Goal: Task Accomplishment & Management: Use online tool/utility

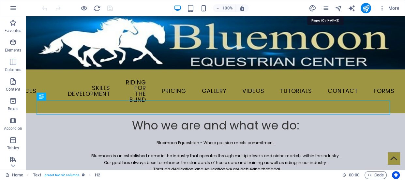
click at [324, 8] on icon "pages" at bounding box center [326, 9] width 8 height 8
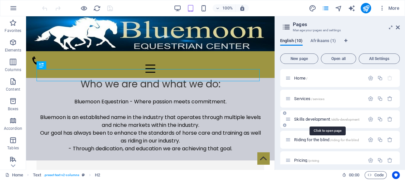
click at [323, 117] on span "Skills development /skills-development" at bounding box center [326, 119] width 65 height 5
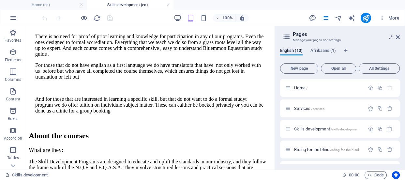
scroll to position [643, 0]
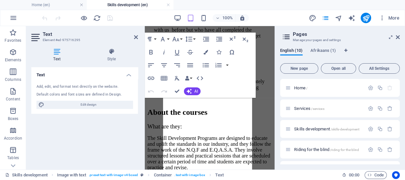
scroll to position [1534, 0]
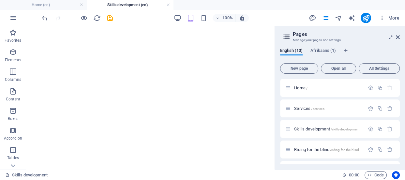
scroll to position [1692, 0]
click at [398, 34] on h2 "Pages" at bounding box center [346, 34] width 107 height 6
click at [398, 36] on icon at bounding box center [398, 37] width 4 height 5
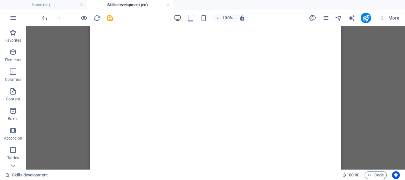
scroll to position [1676, 0]
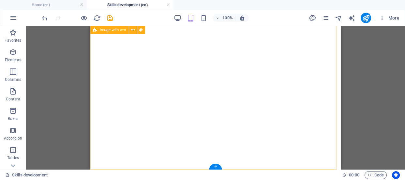
click at [213, 165] on div "+" at bounding box center [215, 167] width 13 height 6
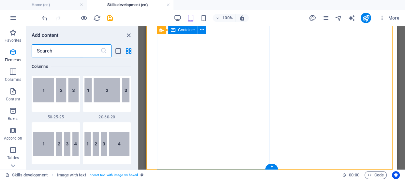
scroll to position [1141, 0]
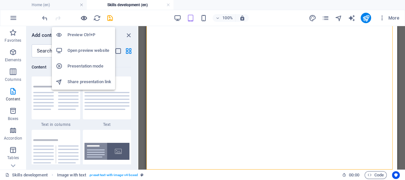
click at [84, 17] on icon "button" at bounding box center [84, 18] width 8 height 8
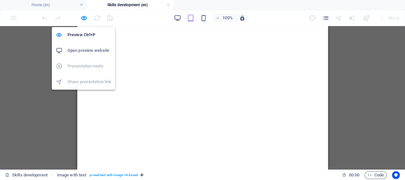
click at [81, 47] on h6 "Open preview website" at bounding box center [90, 51] width 44 height 8
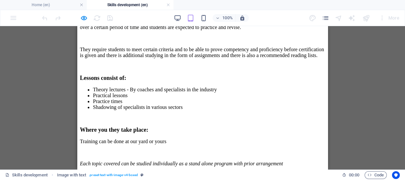
scroll to position [744, 0]
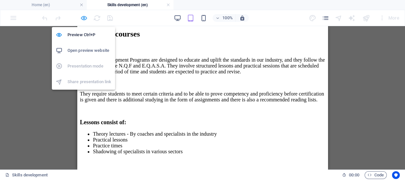
click at [81, 17] on icon "button" at bounding box center [84, 18] width 8 height 8
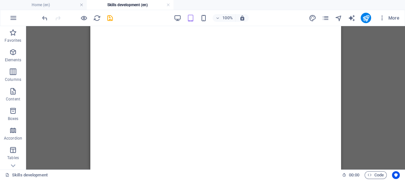
scroll to position [1676, 0]
click at [214, 167] on div "+" at bounding box center [215, 167] width 13 height 6
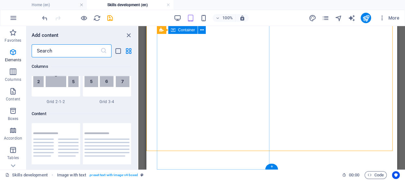
scroll to position [1141, 0]
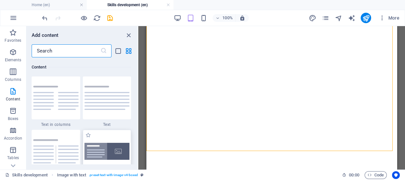
click at [114, 148] on img at bounding box center [106, 151] width 45 height 17
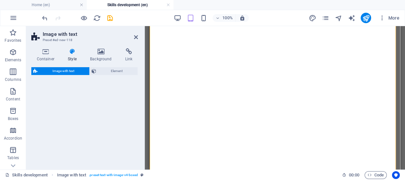
select select "rem"
select select "px"
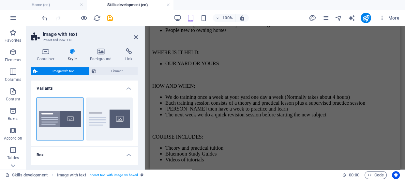
scroll to position [1080, 0]
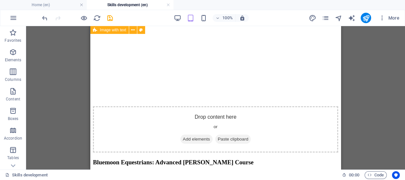
scroll to position [1744, 0]
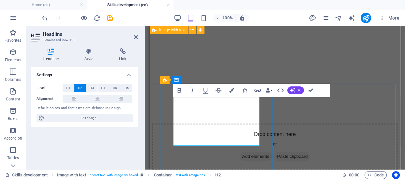
drag, startPoint x: 190, startPoint y: 128, endPoint x: 252, endPoint y: 138, distance: 63.0
drag, startPoint x: 221, startPoint y: 62, endPoint x: 311, endPoint y: 88, distance: 94.0
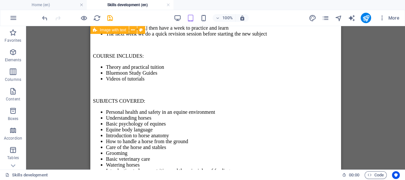
scroll to position [1116, 0]
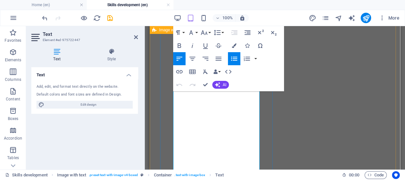
scroll to position [1349, 0]
drag, startPoint x: 183, startPoint y: 92, endPoint x: 237, endPoint y: 153, distance: 81.1
copy div "The Bluemoon Equestrian [PERSON_NAME] Course - Level 2 covers all subject in pr…"
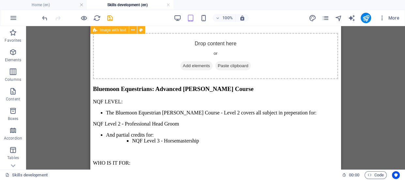
scroll to position [1780, 0]
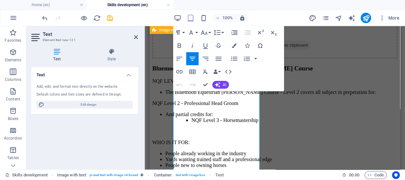
scroll to position [1869, 0]
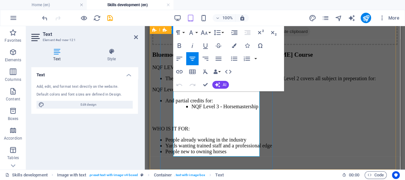
drag, startPoint x: 179, startPoint y: 113, endPoint x: 232, endPoint y: 145, distance: 62.2
drag, startPoint x: 236, startPoint y: 152, endPoint x: 158, endPoint y: 43, distance: 133.9
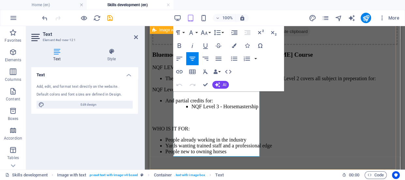
select select "rem"
select select "px"
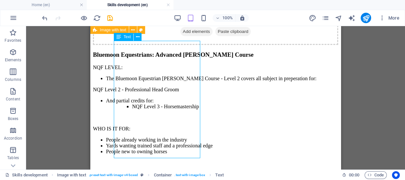
scroll to position [1867, 0]
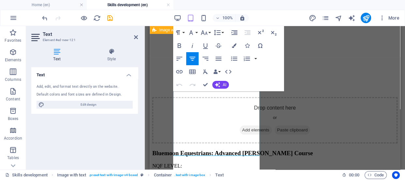
scroll to position [1869, 0]
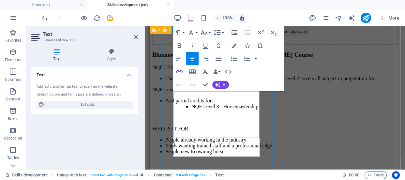
drag, startPoint x: 180, startPoint y: 141, endPoint x: 237, endPoint y: 154, distance: 58.4
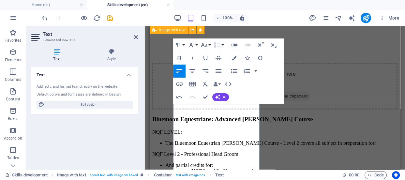
scroll to position [1810, 0]
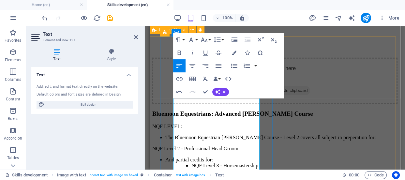
drag, startPoint x: 183, startPoint y: 110, endPoint x: 249, endPoint y: 112, distance: 65.9
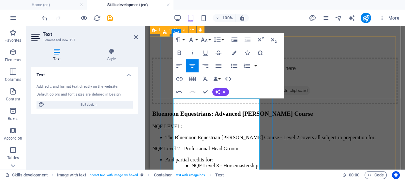
drag, startPoint x: 211, startPoint y: 132, endPoint x: 224, endPoint y: 139, distance: 14.0
drag, startPoint x: 183, startPoint y: 140, endPoint x: 248, endPoint y: 157, distance: 67.5
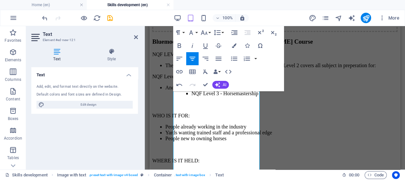
scroll to position [1887, 0]
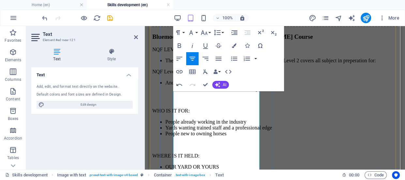
drag, startPoint x: 184, startPoint y: 111, endPoint x: 259, endPoint y: 113, distance: 75.7
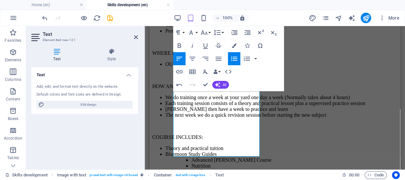
scroll to position [1994, 0]
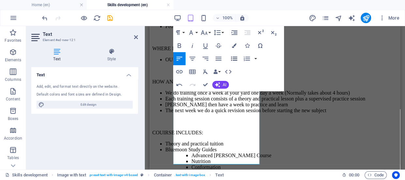
click at [233, 58] on icon "button" at bounding box center [234, 59] width 8 height 8
drag, startPoint x: 183, startPoint y: 160, endPoint x: 197, endPoint y: 160, distance: 13.7
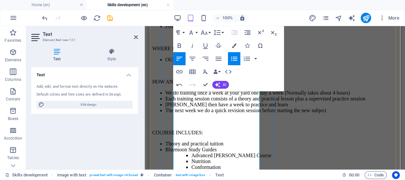
drag, startPoint x: 184, startPoint y: 160, endPoint x: 238, endPoint y: 157, distance: 54.9
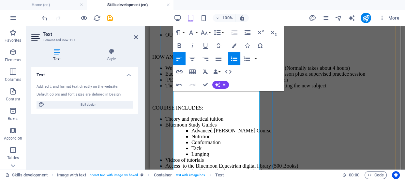
scroll to position [2026, 0]
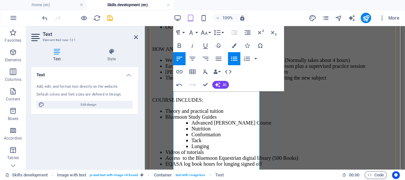
drag, startPoint x: 183, startPoint y: 134, endPoint x: 234, endPoint y: 137, distance: 51.9
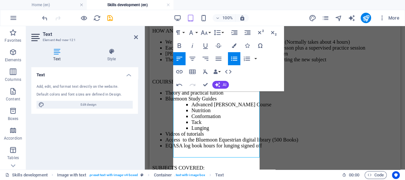
scroll to position [2050, 0]
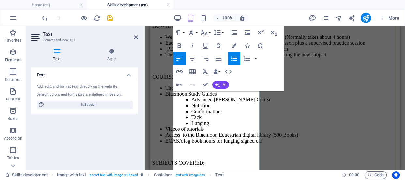
drag, startPoint x: 198, startPoint y: 150, endPoint x: 236, endPoint y: 158, distance: 39.5
drag, startPoint x: 183, startPoint y: 151, endPoint x: 204, endPoint y: 158, distance: 22.6
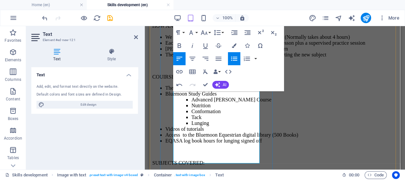
drag, startPoint x: 183, startPoint y: 137, endPoint x: 245, endPoint y: 139, distance: 62.6
drag, startPoint x: 183, startPoint y: 143, endPoint x: 241, endPoint y: 149, distance: 59.1
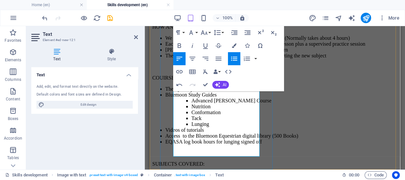
drag, startPoint x: 183, startPoint y: 150, endPoint x: 253, endPoint y: 151, distance: 69.8
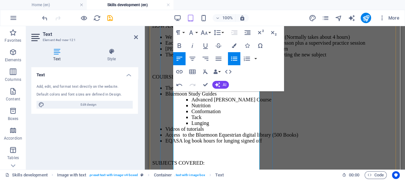
drag, startPoint x: 202, startPoint y: 126, endPoint x: 252, endPoint y: 127, distance: 50.2
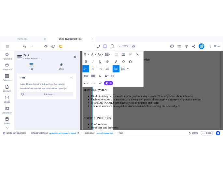
scroll to position [7107, 0]
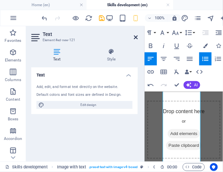
click at [136, 36] on icon at bounding box center [136, 37] width 4 height 5
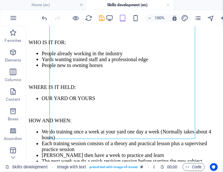
scroll to position [2172, 0]
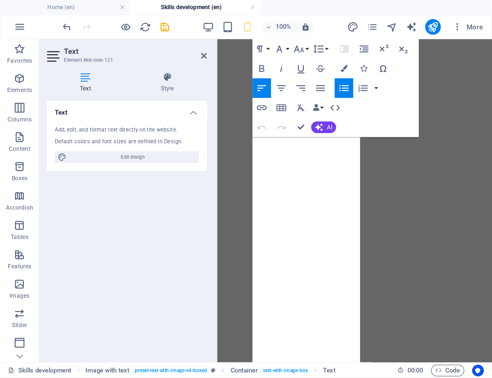
scroll to position [1993, 0]
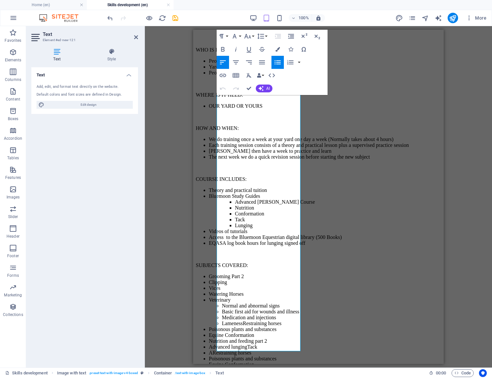
drag, startPoint x: 396, startPoint y: 34, endPoint x: 258, endPoint y: 273, distance: 275.9
click at [149, 180] on div "H2 Text Image with text Container Text Image with text Container Text Reference…" at bounding box center [318, 196] width 347 height 341
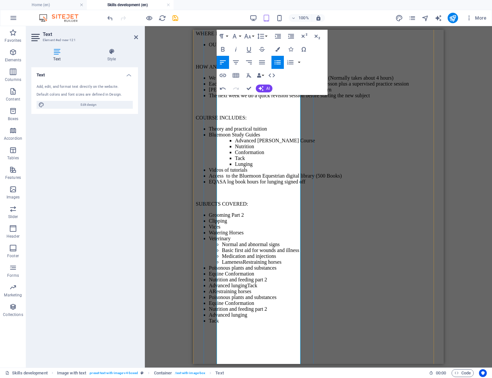
scroll to position [2063, 0]
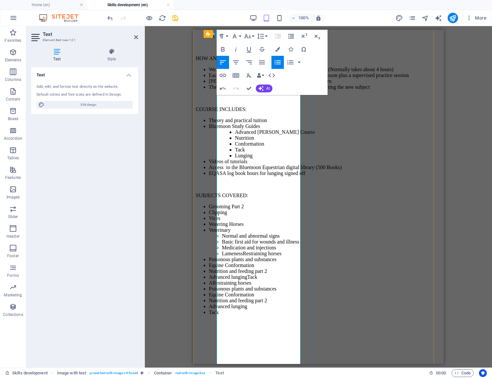
drag, startPoint x: 265, startPoint y: 210, endPoint x: 212, endPoint y: 207, distance: 52.9
drag, startPoint x: 266, startPoint y: 218, endPoint x: 215, endPoint y: 217, distance: 51.5
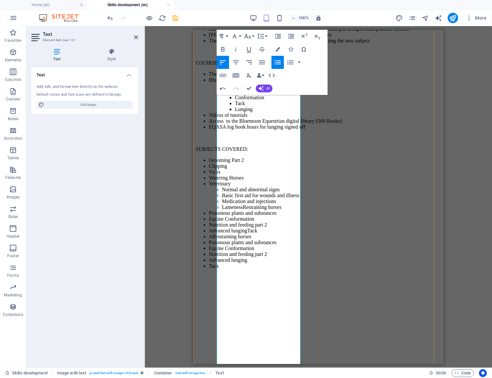
scroll to position [2141, 0]
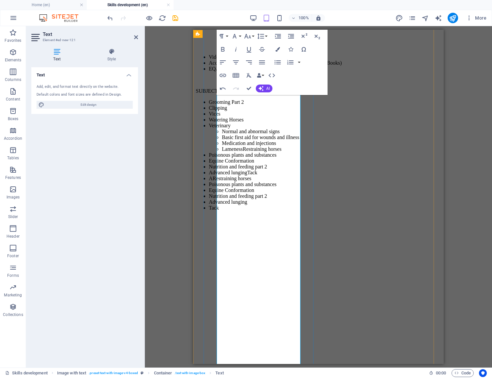
scroll to position [2221, 0]
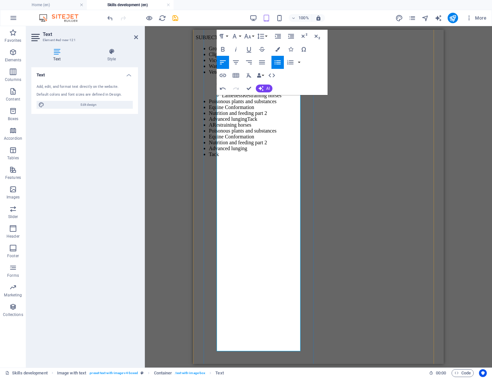
drag, startPoint x: 235, startPoint y: 359, endPoint x: 294, endPoint y: 305, distance: 79.9
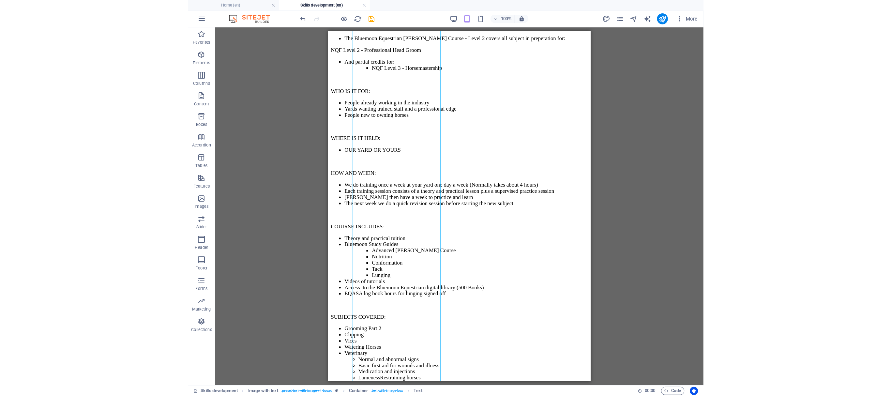
scroll to position [1924, 0]
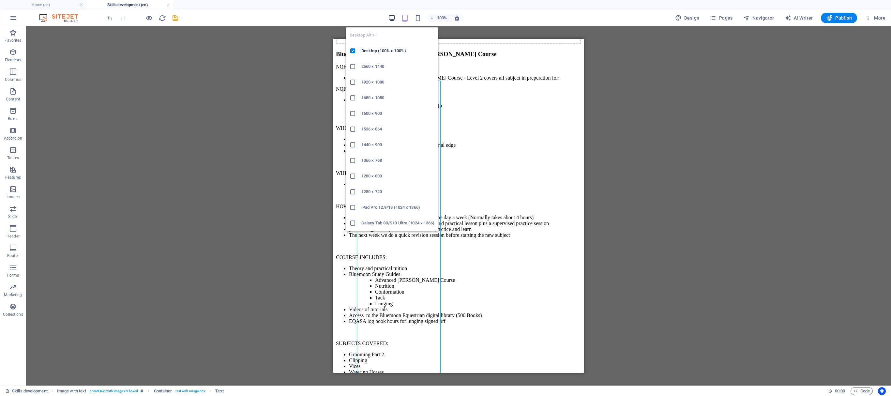
click at [389, 14] on icon "button" at bounding box center [392, 18] width 8 height 8
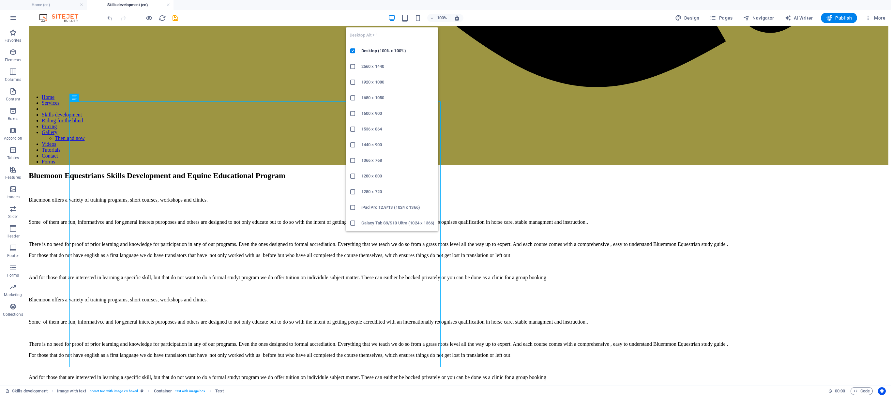
scroll to position [1073, 0]
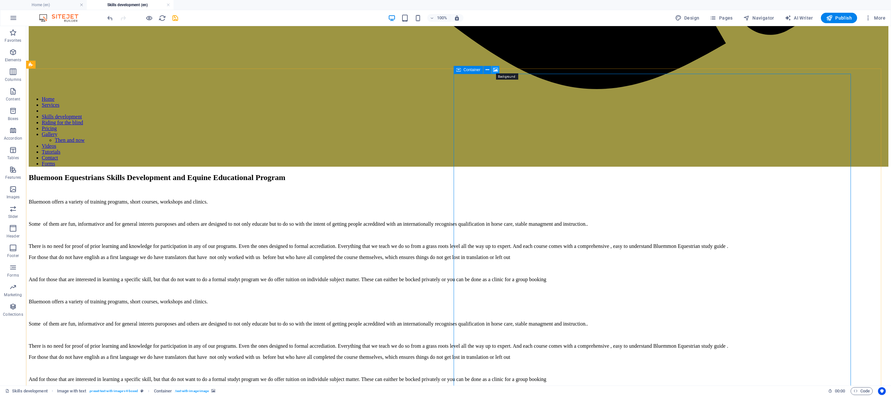
click at [405, 67] on icon at bounding box center [495, 70] width 5 height 7
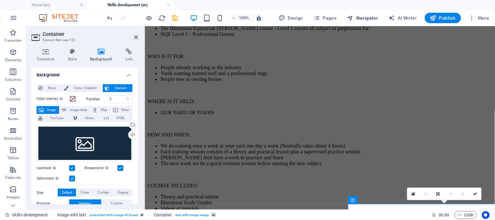
scroll to position [1374, 0]
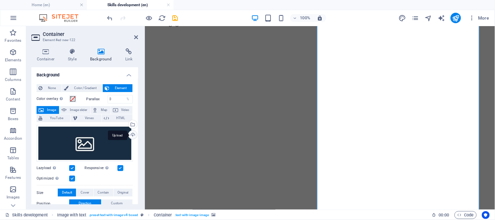
drag, startPoint x: 742, startPoint y: 18, endPoint x: 129, endPoint y: 134, distance: 624.3
click at [129, 134] on div "Upload" at bounding box center [132, 135] width 10 height 10
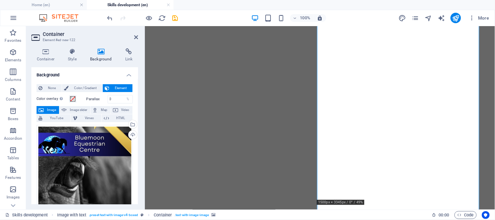
scroll to position [1409, 0]
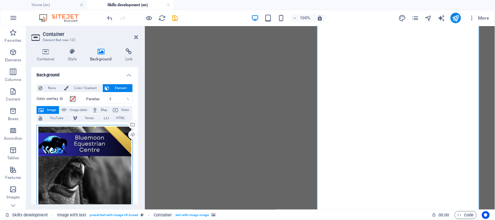
drag, startPoint x: 105, startPoint y: 145, endPoint x: 76, endPoint y: 141, distance: 29.0
click at [76, 141] on div "Drag files here, click to choose files or select files from Files or our free s…" at bounding box center [85, 196] width 96 height 143
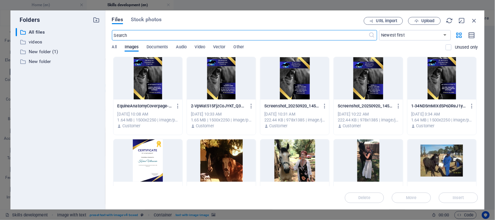
scroll to position [1954, 0]
click at [405, 19] on icon "button" at bounding box center [474, 20] width 7 height 7
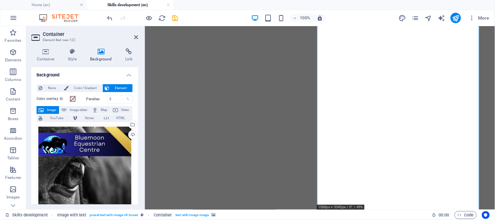
scroll to position [1467, 0]
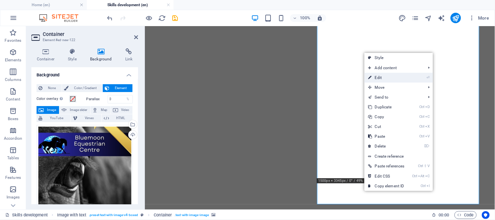
click at [372, 78] on link "⏎ Edit" at bounding box center [386, 78] width 44 height 10
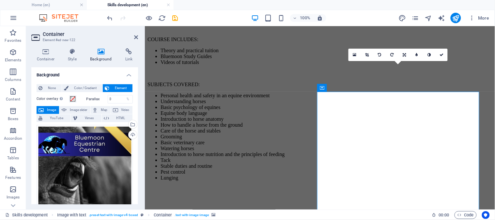
scroll to position [1185, 0]
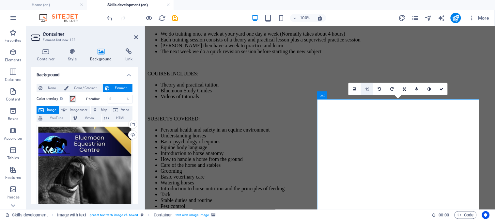
click at [366, 88] on icon at bounding box center [367, 89] width 4 height 4
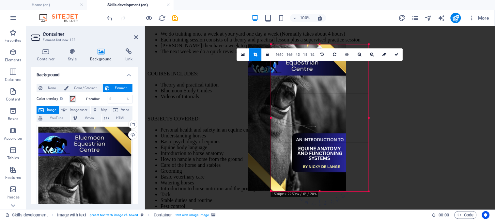
drag, startPoint x: 336, startPoint y: 115, endPoint x: 313, endPoint y: 115, distance: 22.8
click at [313, 115] on div at bounding box center [297, 117] width 98 height 147
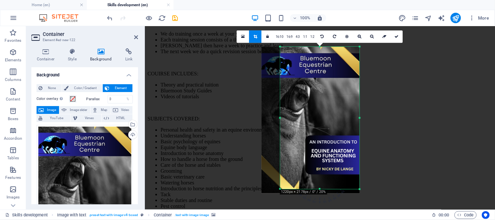
drag, startPoint x: 271, startPoint y: 118, endPoint x: 289, endPoint y: 125, distance: 19.4
click at [289, 126] on div "180 170 160 150 140 130 120 110 100 90 80 70 60 50 40 30 20 10 0 -10 -20 -30 -4…" at bounding box center [320, 118] width 80 height 142
click at [395, 36] on icon at bounding box center [397, 37] width 4 height 4
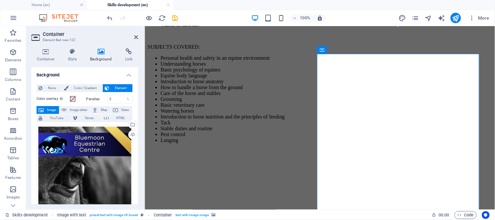
scroll to position [1260, 0]
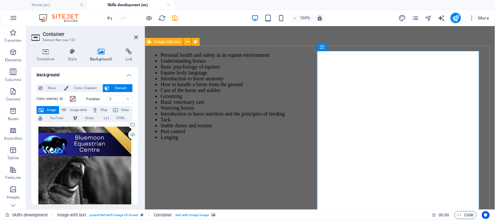
click at [358, 47] on icon at bounding box center [358, 47] width 5 height 7
click at [357, 46] on icon at bounding box center [358, 47] width 5 height 7
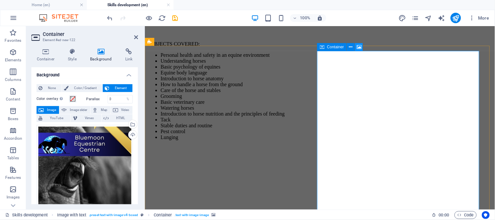
click at [357, 47] on icon at bounding box center [358, 47] width 5 height 7
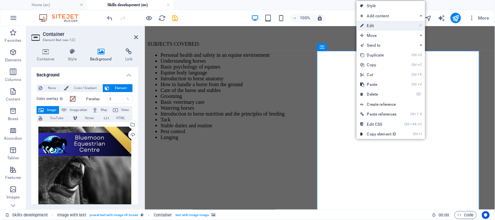
click at [374, 24] on link "⏎ Edit" at bounding box center [378, 26] width 44 height 10
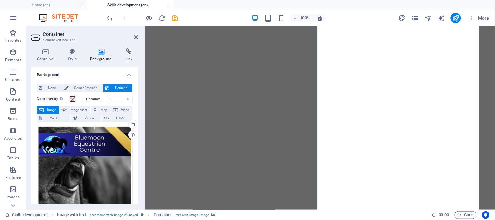
scroll to position [1467, 0]
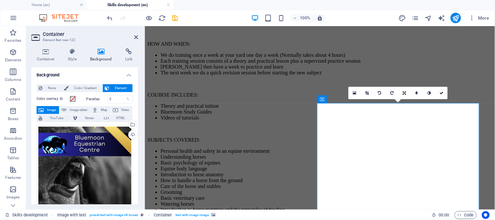
scroll to position [1161, 0]
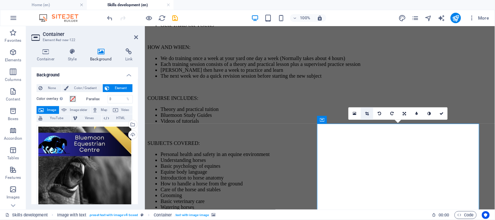
click at [367, 114] on icon at bounding box center [367, 114] width 4 height 4
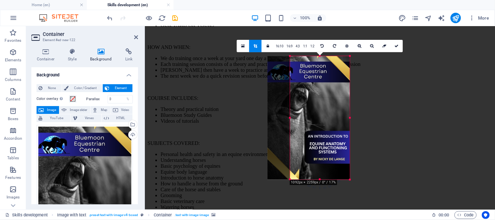
drag, startPoint x: 287, startPoint y: 117, endPoint x: 294, endPoint y: 118, distance: 6.9
click at [294, 118] on div "180 170 160 150 140 130 120 110 100 90 80 70 60 50 40 30 20 10 0 -10 -20 -30 -4…" at bounding box center [320, 117] width 60 height 123
click at [396, 44] on icon at bounding box center [397, 46] width 4 height 4
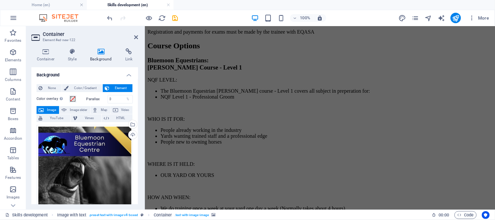
scroll to position [1015, 0]
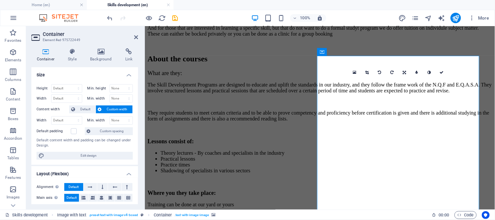
scroll to position [790, 0]
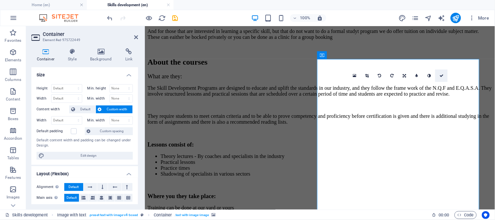
drag, startPoint x: 440, startPoint y: 73, endPoint x: 414, endPoint y: 47, distance: 36.9
click at [405, 74] on icon at bounding box center [441, 76] width 4 height 4
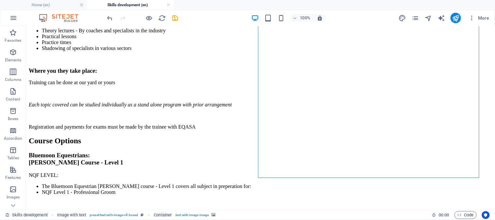
scroll to position [1068, 0]
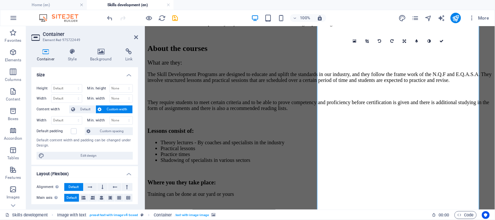
scroll to position [801, 0]
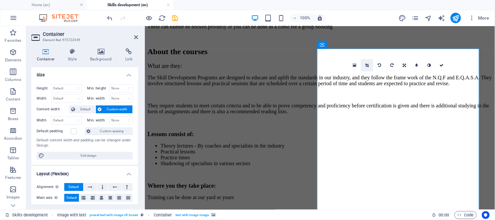
click at [367, 64] on icon at bounding box center [367, 65] width 4 height 4
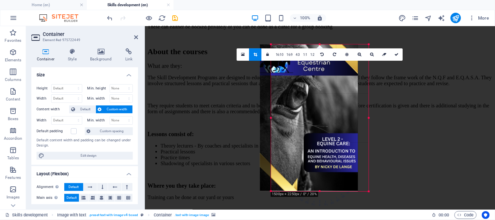
drag, startPoint x: 336, startPoint y: 97, endPoint x: 325, endPoint y: 97, distance: 11.1
click at [325, 97] on div at bounding box center [309, 117] width 98 height 147
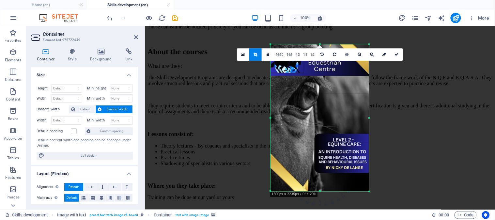
drag, startPoint x: 270, startPoint y: 118, endPoint x: 269, endPoint y: 122, distance: 4.0
click at [269, 122] on div at bounding box center [270, 117] width 2 height 147
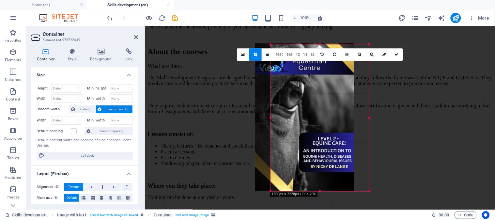
drag, startPoint x: 324, startPoint y: 125, endPoint x: 310, endPoint y: 123, distance: 13.9
click at [310, 123] on div at bounding box center [304, 117] width 99 height 148
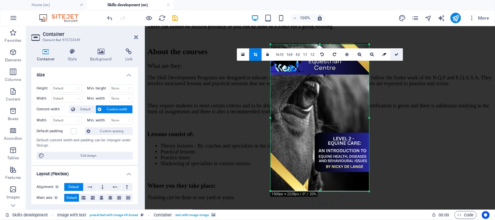
click at [396, 53] on icon at bounding box center [397, 55] width 4 height 4
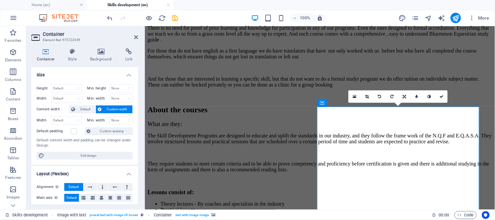
scroll to position [739, 0]
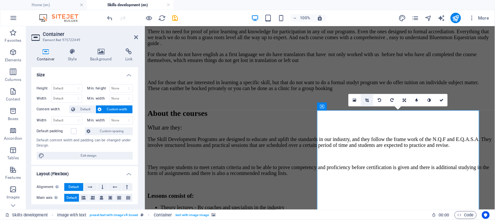
click at [368, 98] on icon at bounding box center [367, 100] width 4 height 4
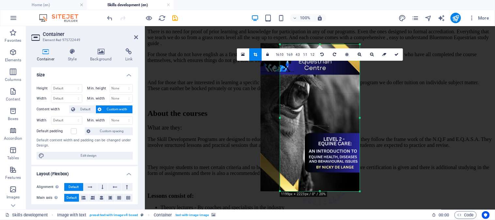
drag, startPoint x: 271, startPoint y: 118, endPoint x: 291, endPoint y: 120, distance: 19.6
click at [291, 120] on div "180 170 160 150 140 130 120 110 100 90 80 70 60 50 40 30 20 10 0 -10 -20 -30 -4…" at bounding box center [320, 117] width 80 height 147
click at [397, 53] on icon at bounding box center [397, 55] width 4 height 4
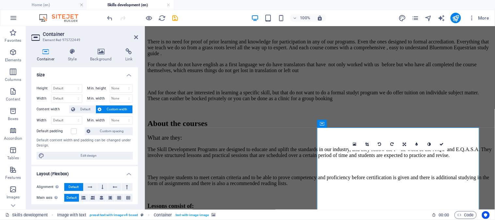
scroll to position [722, 0]
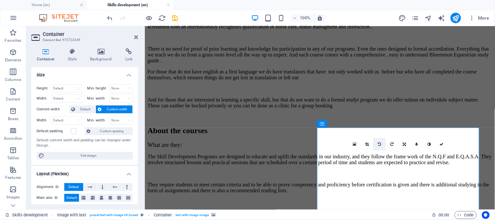
click at [382, 144] on link at bounding box center [379, 144] width 12 height 12
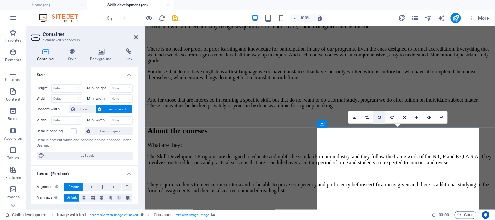
click at [379, 117] on icon at bounding box center [379, 117] width 3 height 4
click at [364, 118] on link at bounding box center [367, 117] width 12 height 12
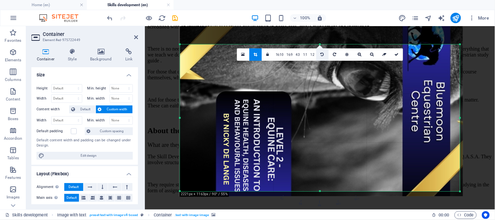
click at [322, 54] on icon at bounding box center [322, 55] width 3 height 4
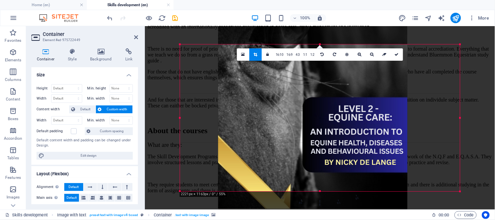
drag, startPoint x: 325, startPoint y: 110, endPoint x: 317, endPoint y: 74, distance: 36.5
click at [317, 74] on div at bounding box center [312, 68] width 189 height 284
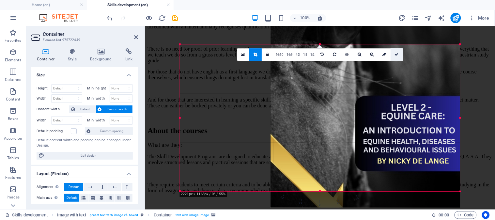
click at [395, 55] on icon at bounding box center [397, 55] width 4 height 4
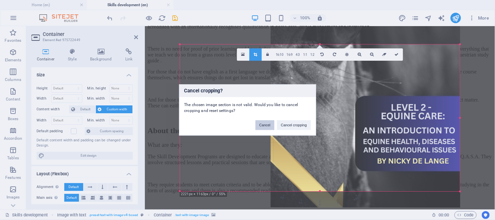
click at [265, 123] on button "Cancel" at bounding box center [264, 125] width 19 height 10
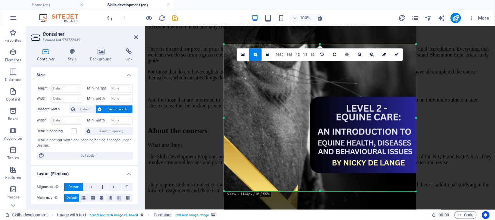
drag, startPoint x: 180, startPoint y: 117, endPoint x: 268, endPoint y: 126, distance: 88.1
click at [268, 126] on div "180 170 160 150 140 130 120 110 100 90 80 70 60 50 40 30 20 10 0 -10 -20 -30 -4…" at bounding box center [320, 117] width 192 height 147
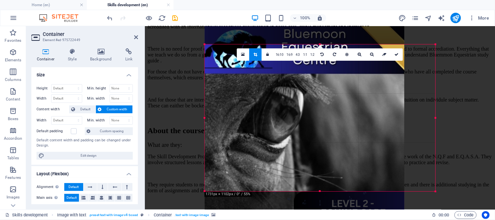
drag, startPoint x: 220, startPoint y: 40, endPoint x: 185, endPoint y: -44, distance: 91.3
click at [185, 0] on html "[DOMAIN_NAME] Home (en) Skills development (en) Favorites Elements Columns Cont…" at bounding box center [247, 110] width 495 height 220
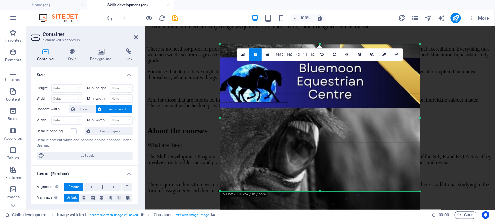
drag, startPoint x: 319, startPoint y: 43, endPoint x: 310, endPoint y: 8, distance: 35.9
click at [310, 26] on div "Home (en) Skills development (en) Favorites Elements Columns Content Boxes Acco…" at bounding box center [247, 117] width 495 height 183
drag, startPoint x: 323, startPoint y: 192, endPoint x: 325, endPoint y: 219, distance: 27.1
click at [325, 180] on section "Favorites Elements Columns Content Boxes Accordion Tables Features Images Slide…" at bounding box center [247, 117] width 495 height 183
drag, startPoint x: 320, startPoint y: 190, endPoint x: 282, endPoint y: 150, distance: 55.1
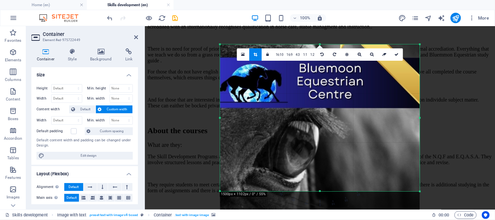
click at [324, 180] on html "[DOMAIN_NAME] Home (en) Skills development (en) Favorites Elements Columns Cont…" at bounding box center [247, 110] width 495 height 220
click at [255, 55] on icon at bounding box center [255, 55] width 4 height 4
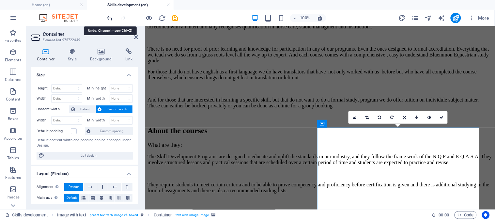
click at [108, 17] on icon "undo" at bounding box center [110, 18] width 8 height 8
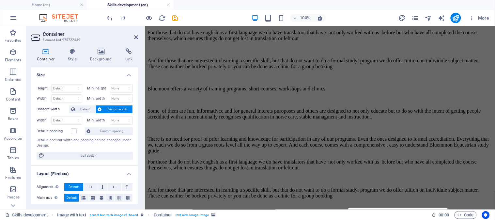
scroll to position [625, 0]
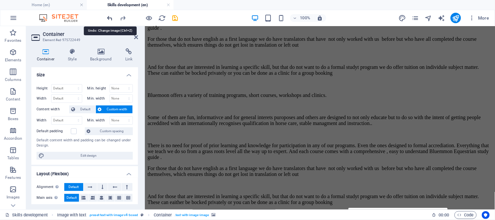
click at [108, 15] on icon "undo" at bounding box center [110, 18] width 8 height 8
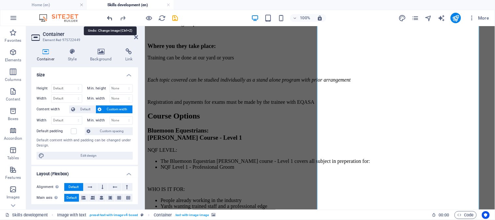
scroll to position [970, 0]
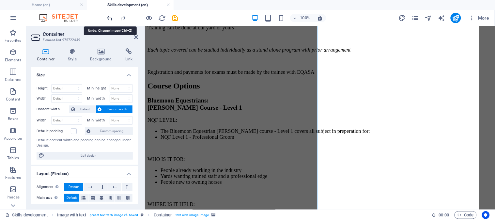
click at [108, 15] on icon "undo" at bounding box center [110, 18] width 8 height 8
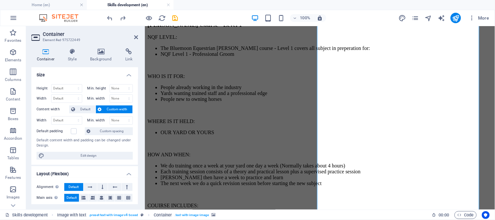
scroll to position [1050, 0]
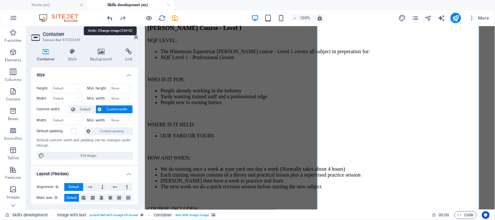
click at [108, 17] on icon "undo" at bounding box center [110, 18] width 8 height 8
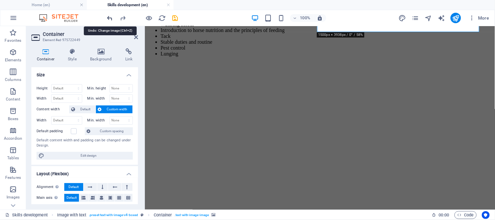
scroll to position [1374, 0]
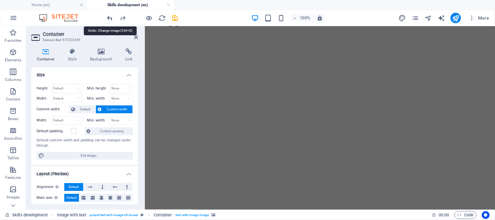
click at [108, 17] on icon "undo" at bounding box center [110, 18] width 8 height 8
click at [122, 17] on icon "redo" at bounding box center [123, 18] width 8 height 8
click at [107, 16] on icon "undo" at bounding box center [110, 18] width 8 height 8
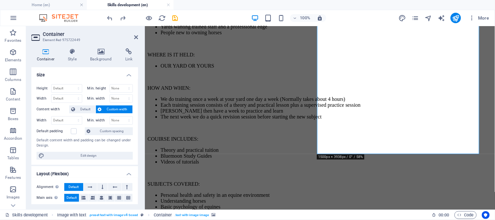
scroll to position [1150, 0]
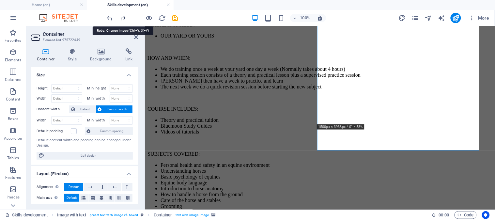
click at [120, 14] on icon "redo" at bounding box center [123, 18] width 8 height 8
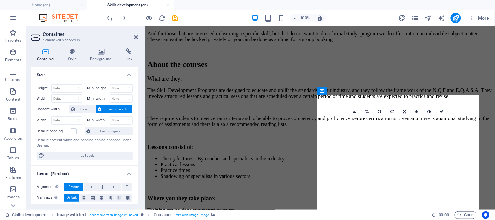
scroll to position [802, 0]
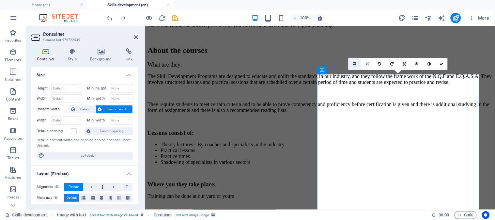
click at [355, 64] on icon at bounding box center [355, 64] width 4 height 5
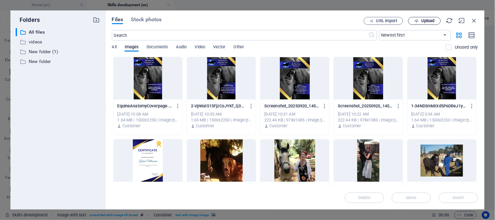
click at [405, 19] on icon "button" at bounding box center [416, 21] width 4 height 4
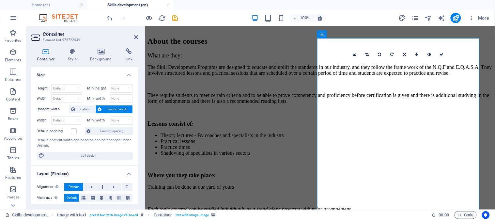
scroll to position [788, 0]
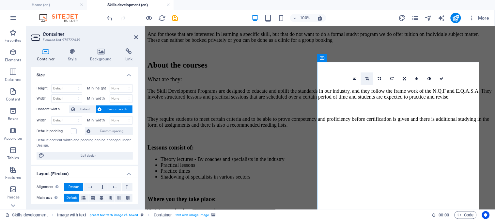
click at [366, 77] on icon at bounding box center [367, 79] width 4 height 4
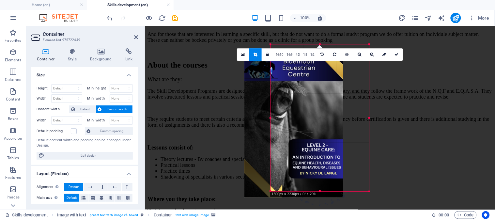
drag, startPoint x: 290, startPoint y: 116, endPoint x: 263, endPoint y: 122, distance: 27.7
click at [263, 122] on div at bounding box center [293, 124] width 99 height 148
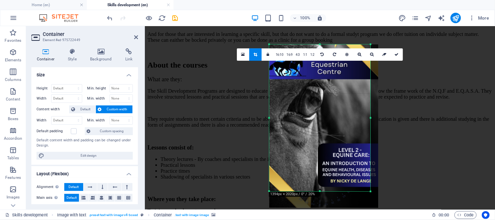
drag, startPoint x: 271, startPoint y: 118, endPoint x: 268, endPoint y: 131, distance: 13.3
click at [268, 131] on div at bounding box center [269, 117] width 2 height 147
drag, startPoint x: 269, startPoint y: 193, endPoint x: 274, endPoint y: 183, distance: 11.2
click at [274, 180] on div "180 170 160 150 140 130 120 110 100 90 80 70 60 50 40 30 20 10 0 -10 -20 -30 -4…" at bounding box center [319, 117] width 101 height 147
click at [316, 157] on div at bounding box center [323, 126] width 109 height 164
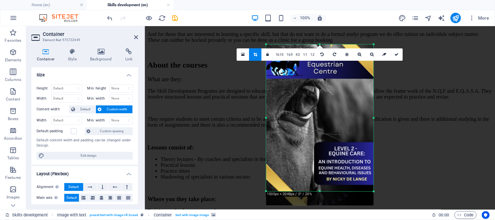
drag, startPoint x: 370, startPoint y: 117, endPoint x: 376, endPoint y: 126, distance: 10.8
click at [374, 126] on div "180 170 160 150 140 130 120 110 100 90 80 70 60 50 40 30 20 10 0 -10 -20 -30 -4…" at bounding box center [320, 117] width 108 height 147
click at [310, 134] on div at bounding box center [320, 124] width 108 height 161
drag, startPoint x: 320, startPoint y: 190, endPoint x: 319, endPoint y: 206, distance: 16.3
click at [319, 180] on div "180 170 160 150 140 130 120 110 100 90 80 70 60 50 40 30 20 10 0 -10 -20 -30 -4…" at bounding box center [320, 117] width 108 height 147
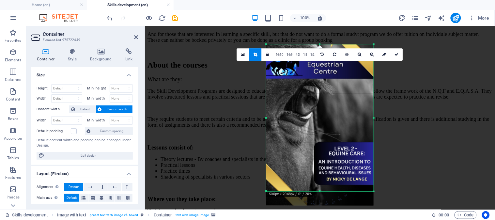
click at [299, 75] on div at bounding box center [320, 124] width 108 height 161
click at [108, 17] on icon "undo" at bounding box center [110, 18] width 8 height 8
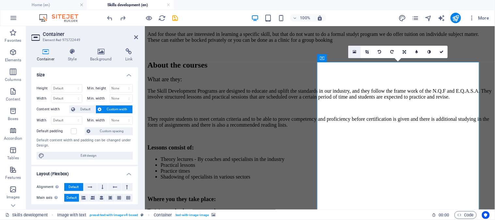
click at [354, 50] on icon at bounding box center [355, 52] width 4 height 5
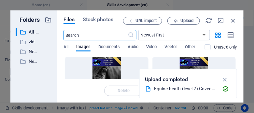
scroll to position [8867, 0]
drag, startPoint x: 494, startPoint y: 0, endPoint x: 187, endPoint y: 52, distance: 311.8
click at [187, 52] on div "All Images Documents Audio Video Vector Other" at bounding box center [135, 50] width 142 height 12
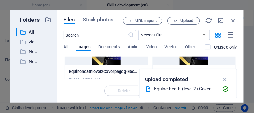
scroll to position [23, 0]
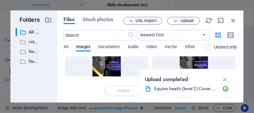
click at [108, 62] on div at bounding box center [106, 55] width 83 height 42
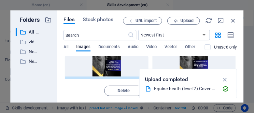
click at [108, 62] on div "1" at bounding box center [106, 55] width 83 height 42
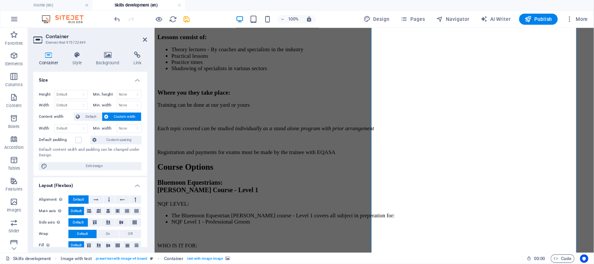
scroll to position [970, 0]
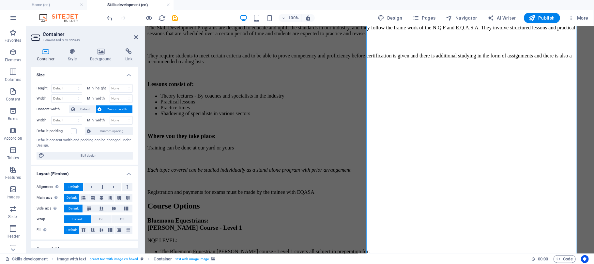
drag, startPoint x: 394, startPoint y: 26, endPoint x: 318, endPoint y: 182, distance: 173.3
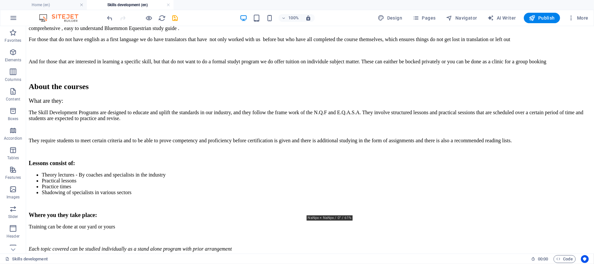
scroll to position [1049, 0]
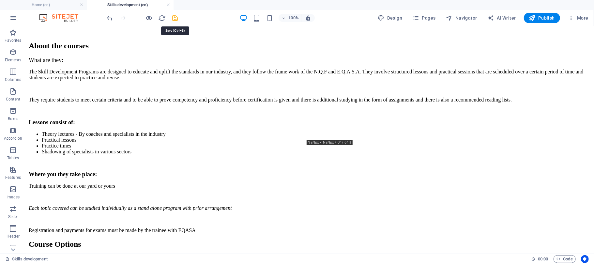
click at [173, 18] on icon "save" at bounding box center [176, 18] width 8 height 8
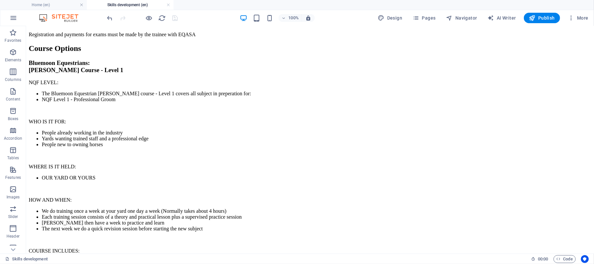
scroll to position [1200, 0]
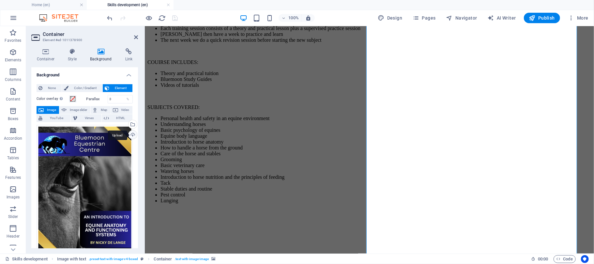
click at [129, 134] on div "Upload" at bounding box center [132, 135] width 10 height 10
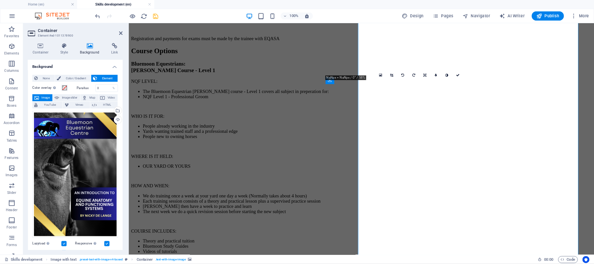
scroll to position [1189, 0]
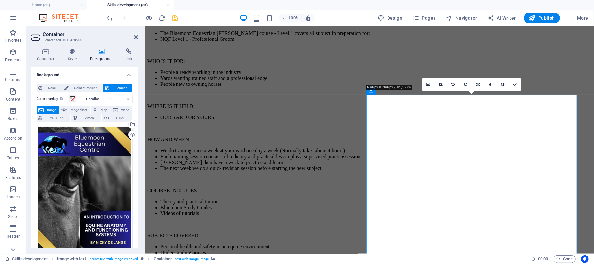
drag, startPoint x: 724, startPoint y: 26, endPoint x: 334, endPoint y: 180, distance: 419.9
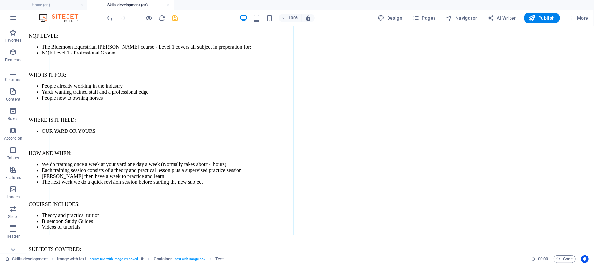
scroll to position [1291, 0]
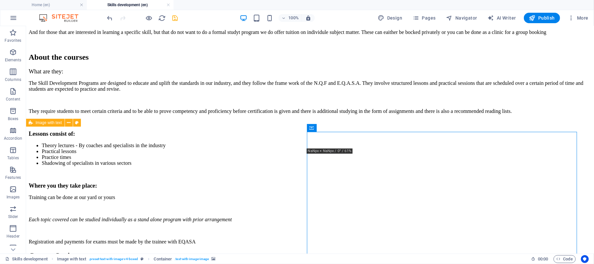
scroll to position [1032, 0]
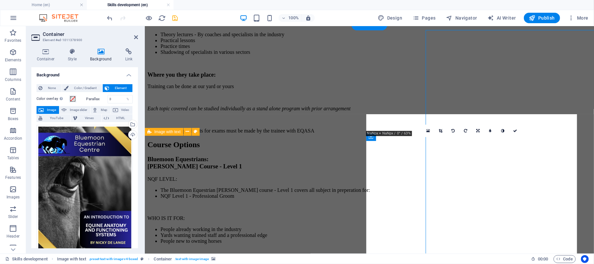
scroll to position [1143, 0]
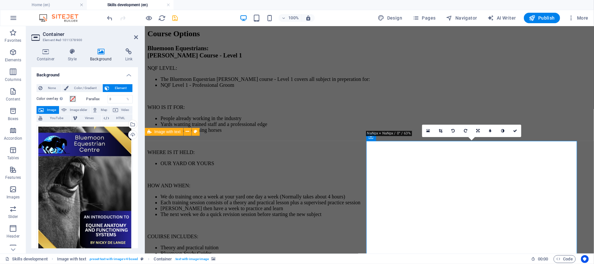
click at [405, 129] on icon at bounding box center [441, 131] width 4 height 4
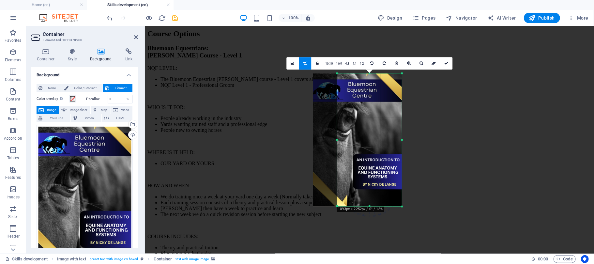
drag, startPoint x: 380, startPoint y: 129, endPoint x: 368, endPoint y: 131, distance: 11.8
click at [368, 131] on div at bounding box center [357, 139] width 89 height 133
click at [405, 63] on icon at bounding box center [446, 63] width 4 height 4
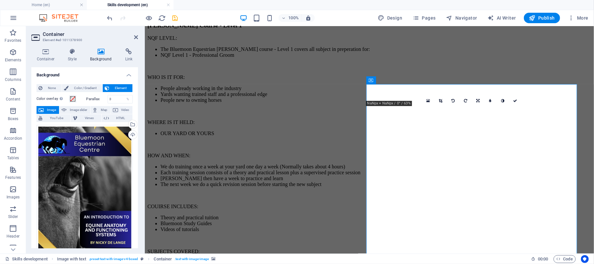
scroll to position [1388, 0]
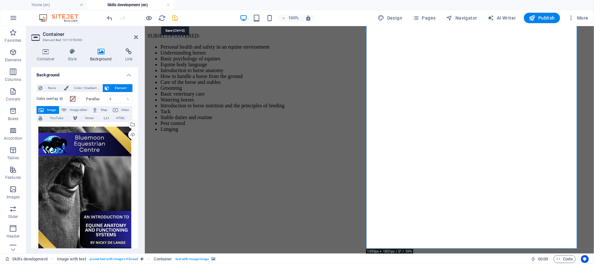
click at [175, 16] on icon "save" at bounding box center [176, 18] width 8 height 8
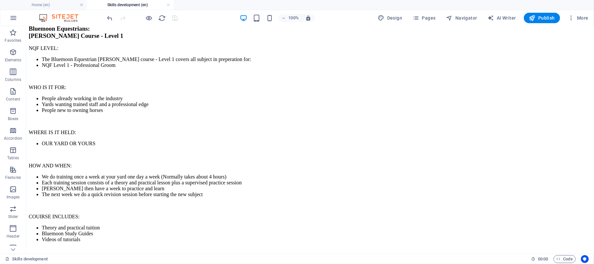
scroll to position [1291, 0]
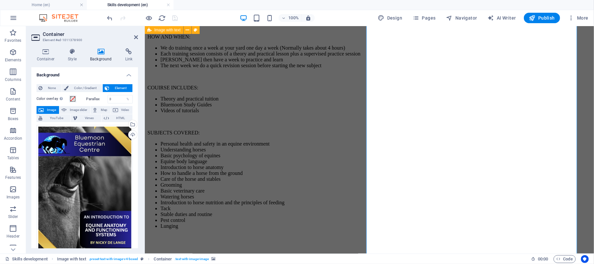
scroll to position [1382, 0]
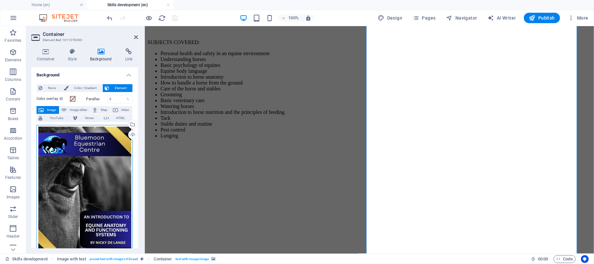
click at [71, 160] on div "Drag files here, click to choose files or select files from Files or our free s…" at bounding box center [85, 196] width 96 height 143
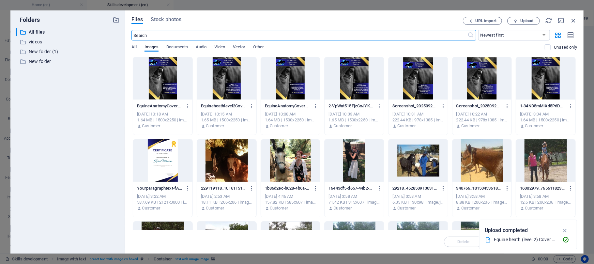
scroll to position [1422, 0]
click at [405, 19] on span "Upload" at bounding box center [526, 21] width 13 height 4
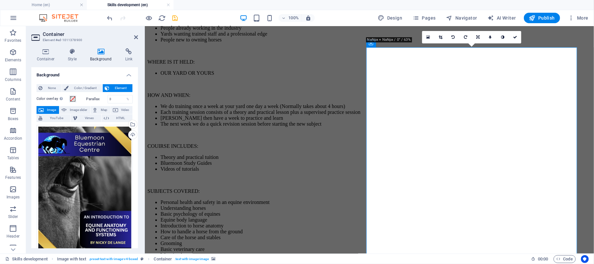
scroll to position [1236, 0]
drag, startPoint x: 501, startPoint y: 145, endPoint x: 427, endPoint y: 142, distance: 74.1
click at [405, 37] on icon at bounding box center [441, 37] width 4 height 4
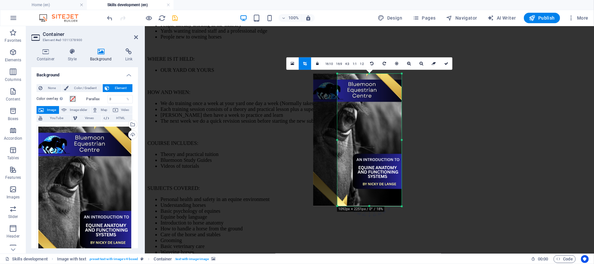
drag, startPoint x: 371, startPoint y: 132, endPoint x: 360, endPoint y: 133, distance: 11.1
click at [360, 133] on div at bounding box center [357, 140] width 88 height 132
click at [405, 64] on icon at bounding box center [446, 63] width 4 height 4
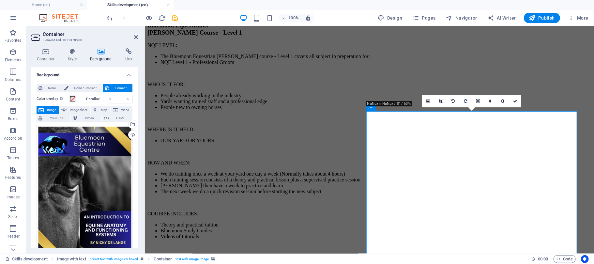
scroll to position [1176, 0]
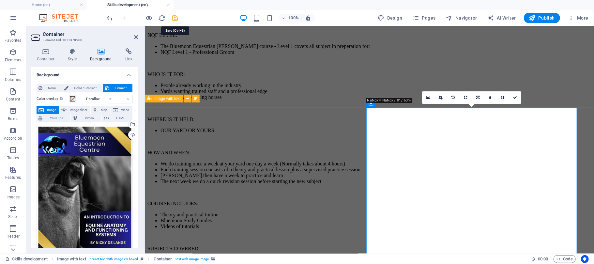
click at [173, 19] on icon "save" at bounding box center [176, 18] width 8 height 8
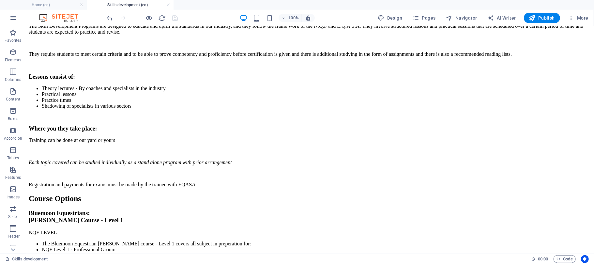
scroll to position [1291, 0]
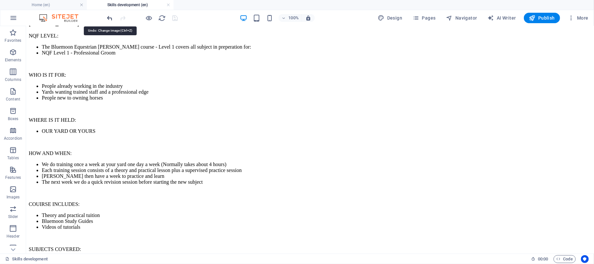
click at [107, 17] on icon "undo" at bounding box center [110, 18] width 8 height 8
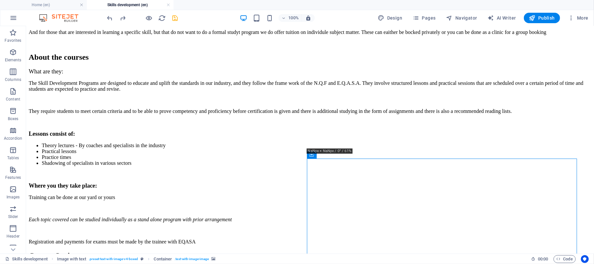
scroll to position [1044, 0]
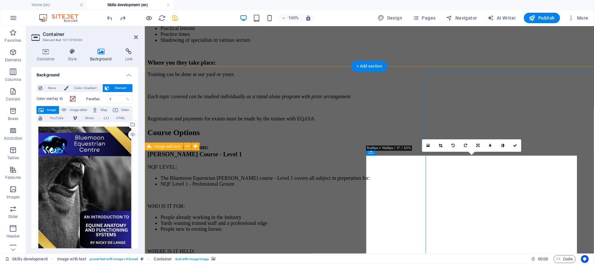
scroll to position [1128, 0]
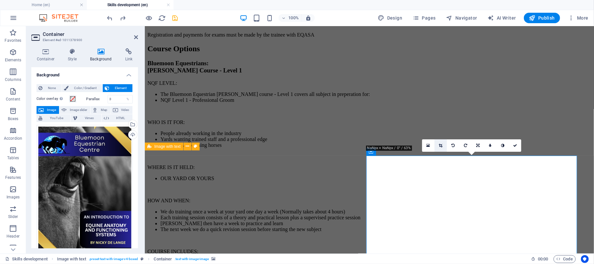
click at [405, 143] on icon at bounding box center [441, 145] width 4 height 4
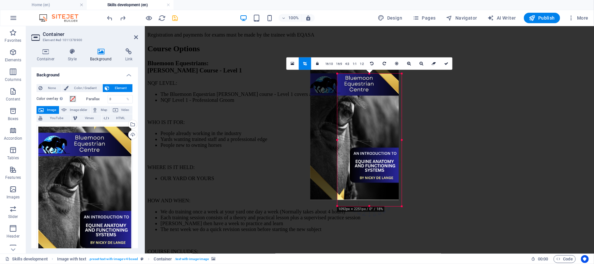
drag, startPoint x: 390, startPoint y: 144, endPoint x: 376, endPoint y: 138, distance: 15.3
click at [376, 138] on div at bounding box center [354, 133] width 88 height 132
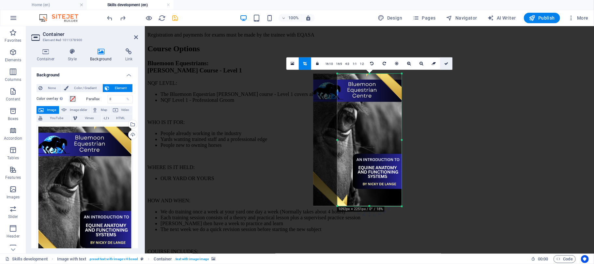
click at [405, 63] on icon at bounding box center [446, 63] width 4 height 4
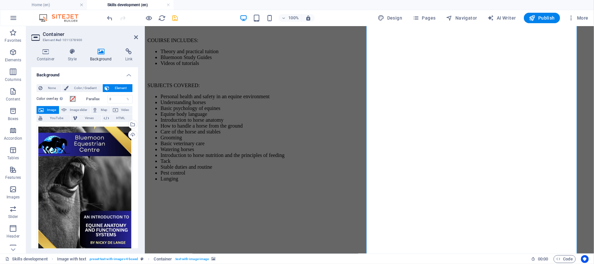
scroll to position [1388, 0]
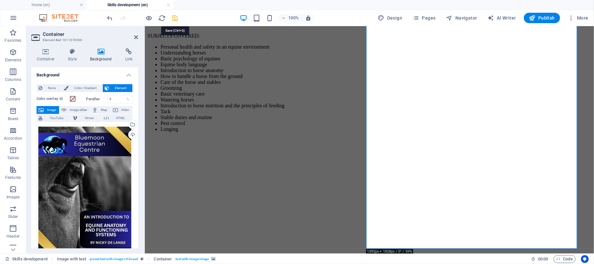
click at [174, 19] on icon "save" at bounding box center [176, 18] width 8 height 8
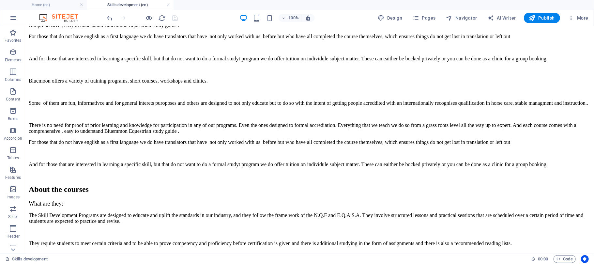
scroll to position [1291, 0]
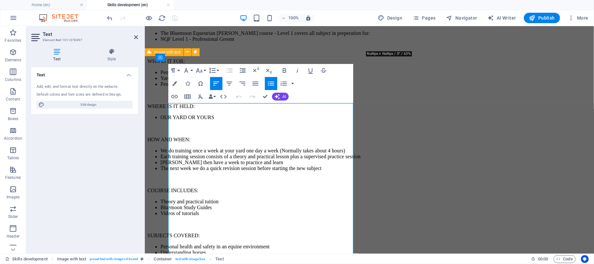
scroll to position [1388, 0]
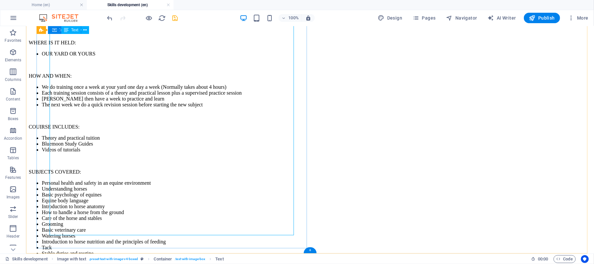
scroll to position [1271, 0]
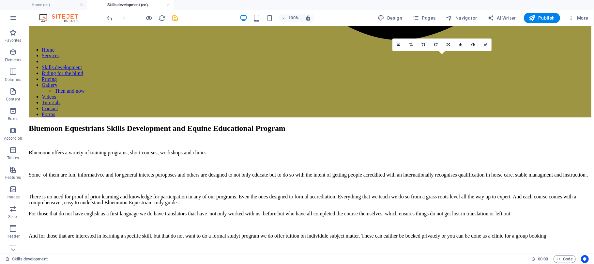
scroll to position [677, 0]
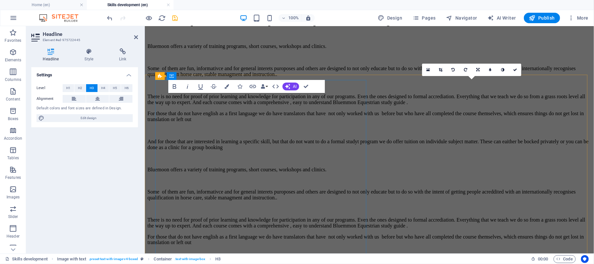
scroll to position [771, 0]
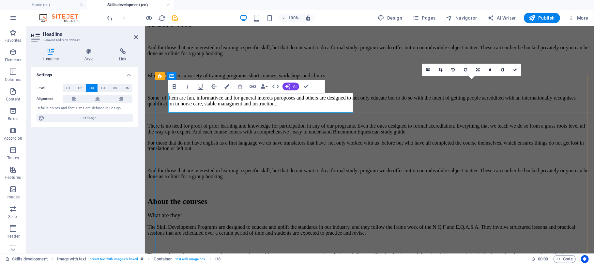
click at [87, 118] on span "Edit design" at bounding box center [88, 118] width 84 height 8
select select "px"
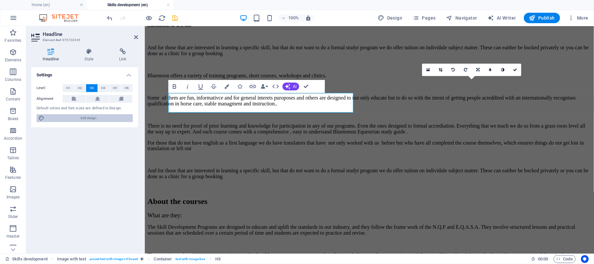
select select "400"
select select "px"
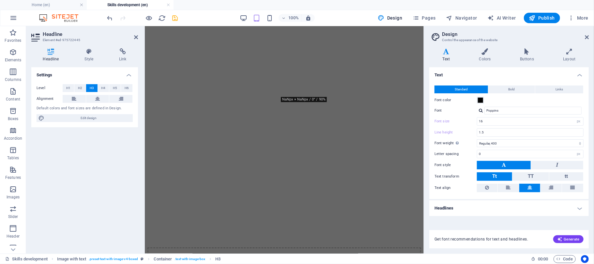
scroll to position [1570, 0]
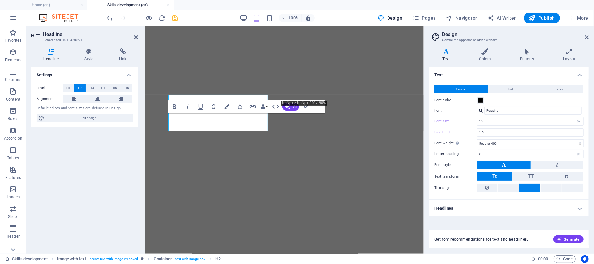
scroll to position [1566, 0]
drag, startPoint x: 190, startPoint y: 116, endPoint x: 269, endPoint y: 129, distance: 79.7
click at [91, 86] on span "H3" at bounding box center [92, 88] width 4 height 8
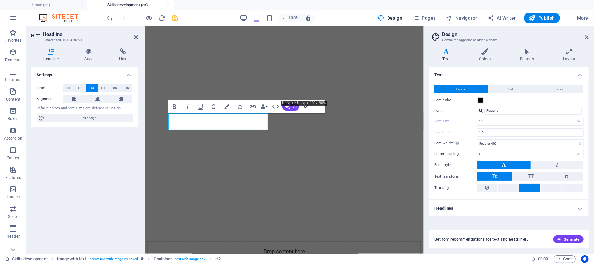
scroll to position [1207, 0]
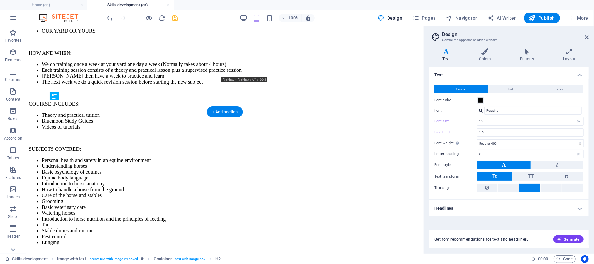
type input "12"
type input "1.7"
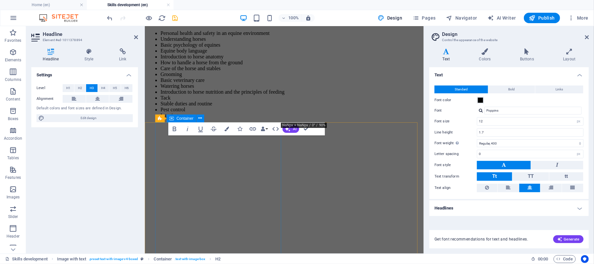
scroll to position [1544, 0]
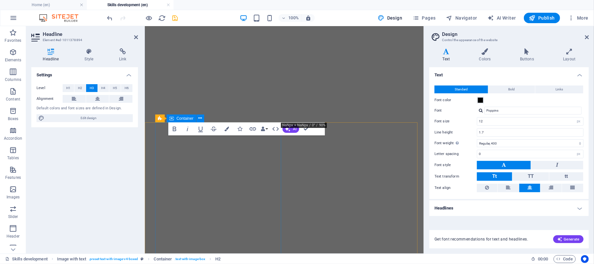
type input "16"
type input "1.5"
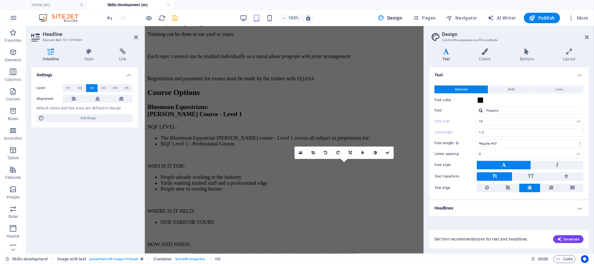
scroll to position [906, 0]
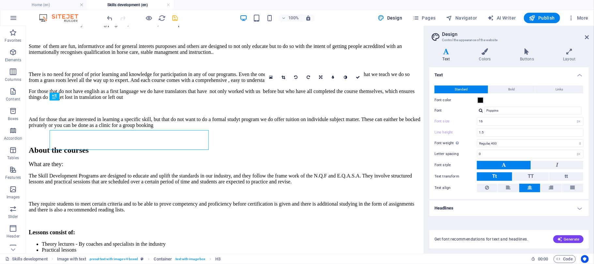
type input "12"
type input "1.7"
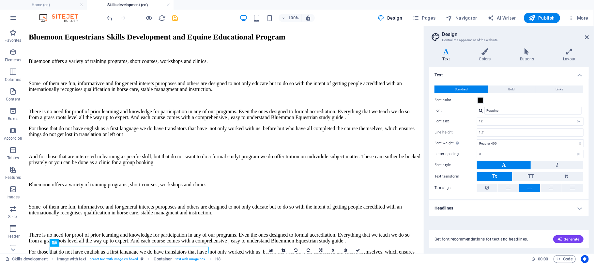
scroll to position [583, 0]
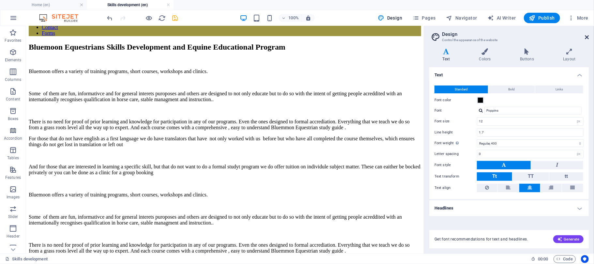
click at [405, 36] on icon at bounding box center [587, 37] width 4 height 5
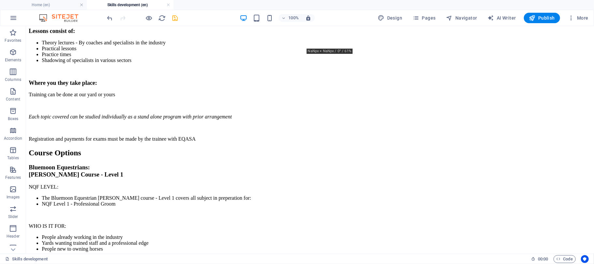
scroll to position [1143, 0]
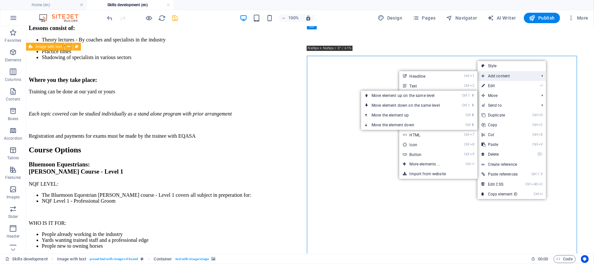
click at [405, 80] on span "Add content" at bounding box center [506, 76] width 59 height 10
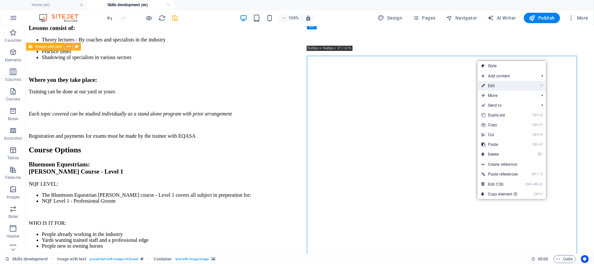
click at [405, 83] on link "⏎ Edit" at bounding box center [499, 86] width 44 height 10
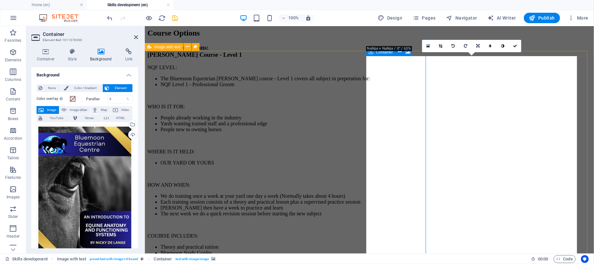
scroll to position [1227, 0]
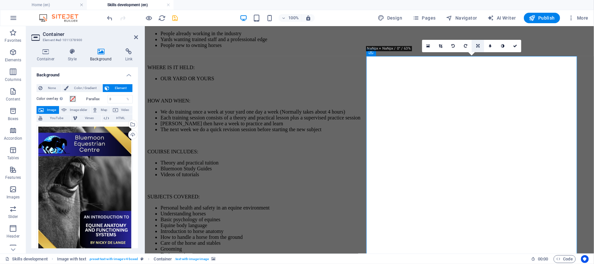
click at [405, 45] on icon at bounding box center [477, 46] width 3 height 4
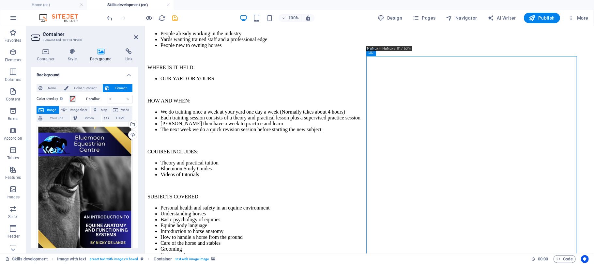
drag, startPoint x: 488, startPoint y: 94, endPoint x: 499, endPoint y: 99, distance: 11.4
drag, startPoint x: 393, startPoint y: 63, endPoint x: 395, endPoint y: 65, distance: 3.5
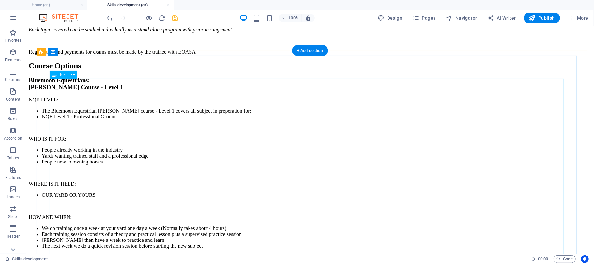
scroll to position [1143, 0]
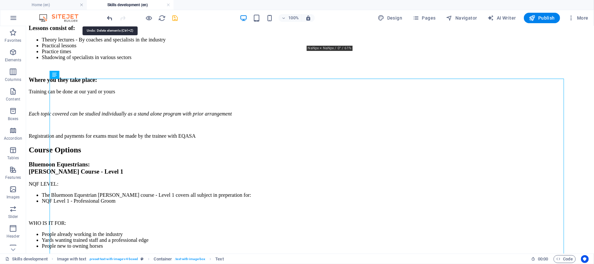
click at [109, 17] on icon "undo" at bounding box center [110, 18] width 8 height 8
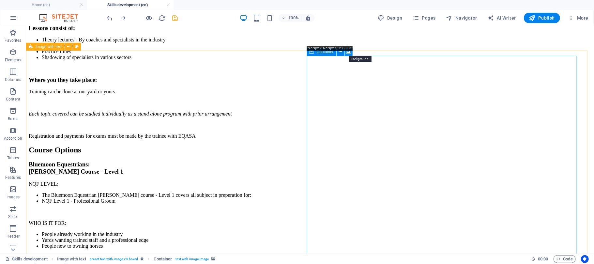
click at [346, 50] on icon at bounding box center [348, 52] width 5 height 7
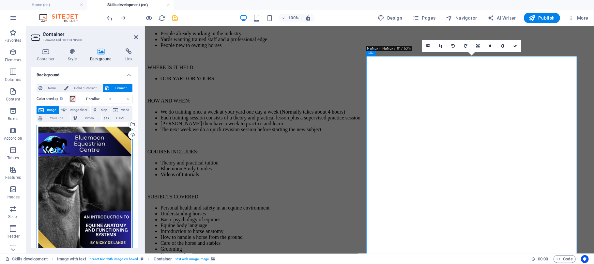
click at [74, 145] on div "Drag files here, click to choose files or select files from Files or our free s…" at bounding box center [85, 196] width 96 height 143
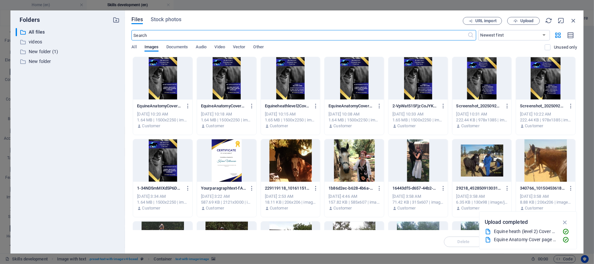
scroll to position [1267, 0]
click at [163, 75] on div at bounding box center [162, 78] width 59 height 42
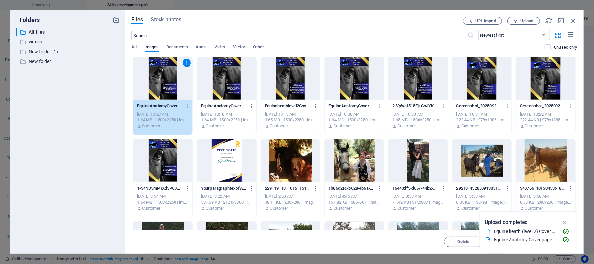
click at [163, 75] on div "1" at bounding box center [162, 78] width 59 height 42
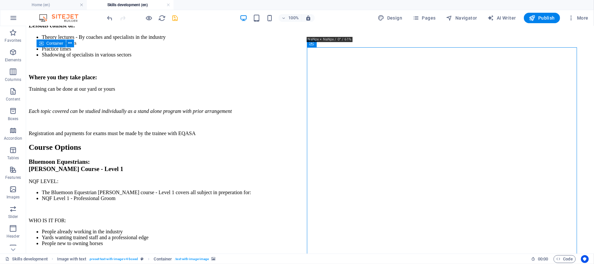
scroll to position [1152, 0]
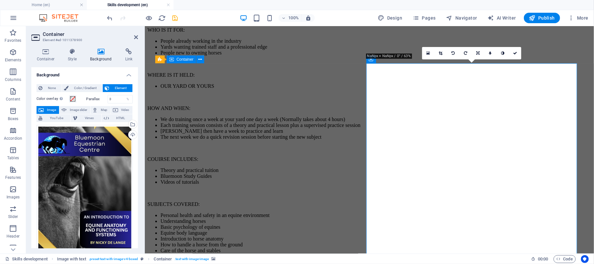
drag, startPoint x: 140, startPoint y: 152, endPoint x: 139, endPoint y: 179, distance: 27.1
click at [139, 179] on div "Container Style Background Link Size Height Default px rem % vh vw Min. height …" at bounding box center [84, 148] width 117 height 210
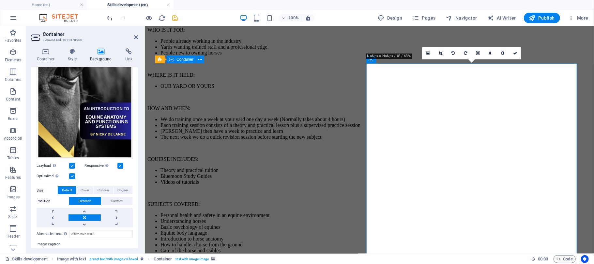
scroll to position [113, 0]
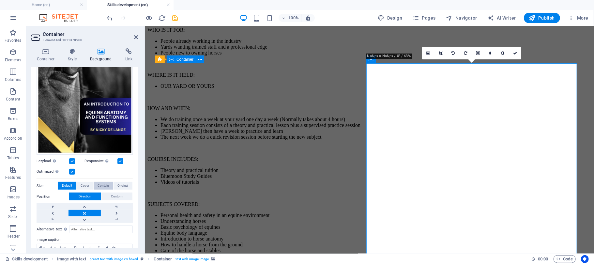
click at [104, 180] on span "Contain" at bounding box center [103, 186] width 11 height 8
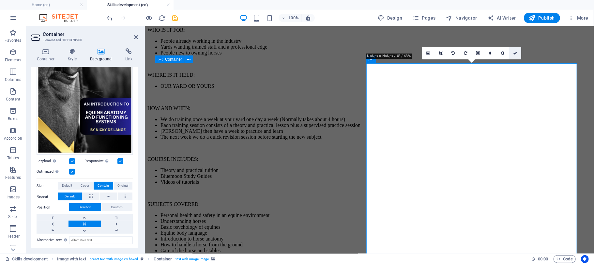
click at [405, 50] on link at bounding box center [515, 53] width 12 height 12
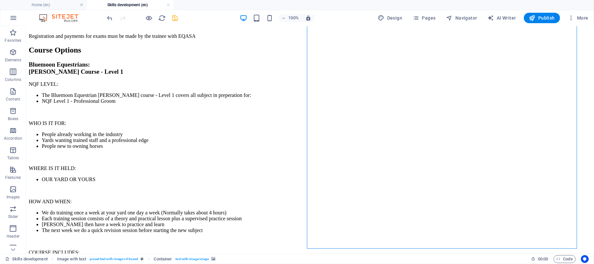
scroll to position [1252, 0]
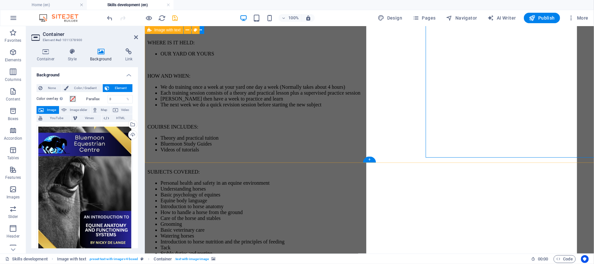
scroll to position [1343, 0]
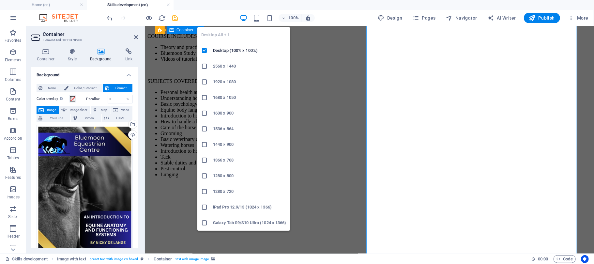
click at [245, 17] on icon "button" at bounding box center [244, 18] width 8 height 8
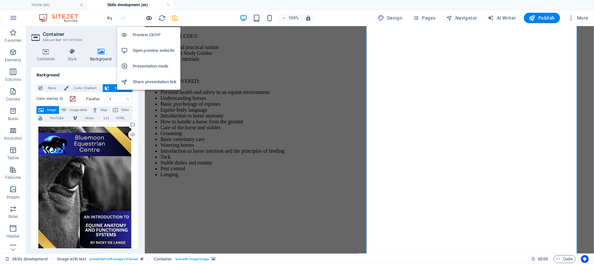
click at [149, 16] on icon "button" at bounding box center [149, 18] width 8 height 8
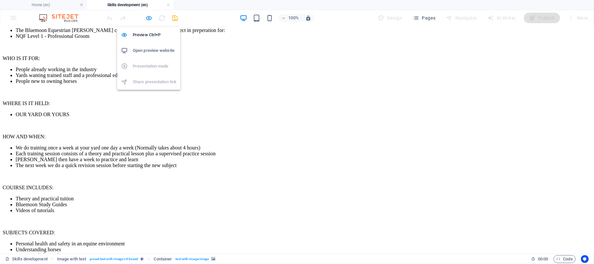
scroll to position [1252, 0]
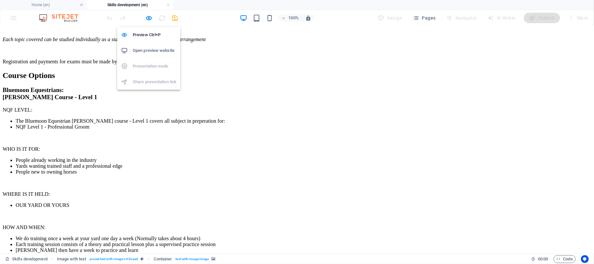
click at [151, 51] on h6 "Open preview website" at bounding box center [155, 51] width 44 height 8
click at [147, 19] on icon "button" at bounding box center [149, 18] width 8 height 8
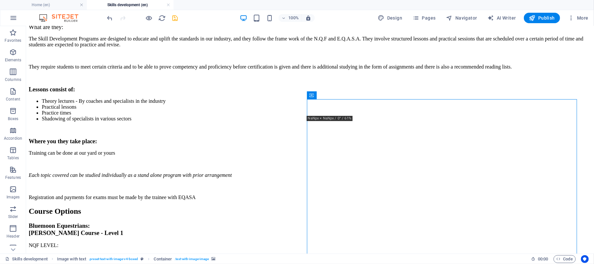
scroll to position [1061, 0]
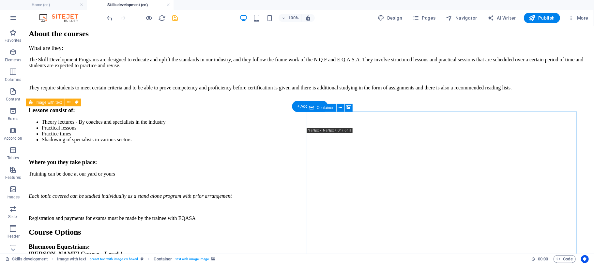
drag, startPoint x: 432, startPoint y: 136, endPoint x: 432, endPoint y: 142, distance: 5.9
click at [340, 106] on icon at bounding box center [340, 107] width 4 height 7
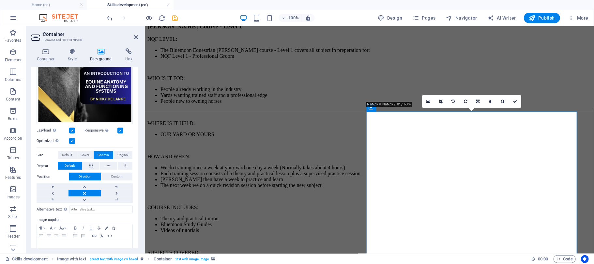
scroll to position [145, 0]
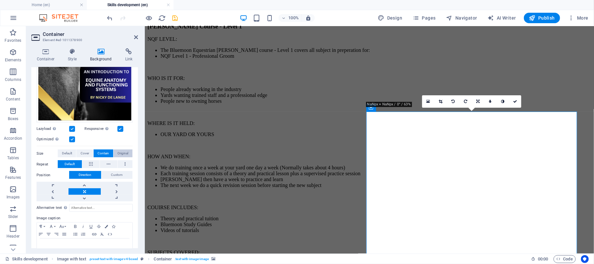
click at [121, 149] on span "Original" at bounding box center [122, 153] width 11 height 8
click at [98, 149] on span "Contain" at bounding box center [103, 153] width 11 height 8
click at [81, 150] on span "Cover" at bounding box center [85, 153] width 8 height 8
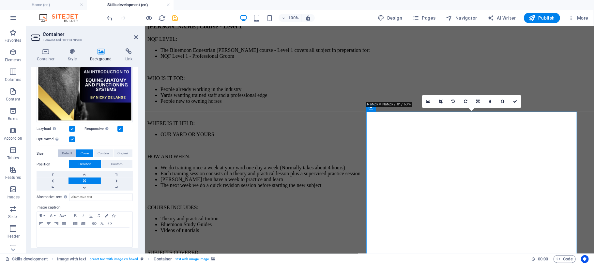
click at [67, 150] on span "Default" at bounding box center [67, 153] width 10 height 8
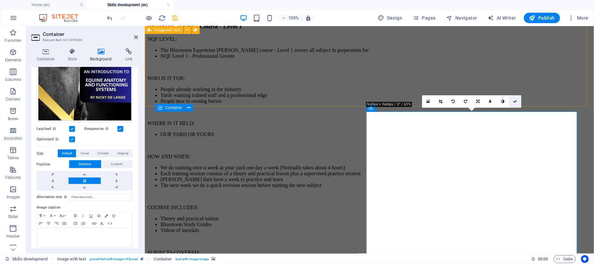
click at [405, 99] on icon at bounding box center [515, 101] width 4 height 4
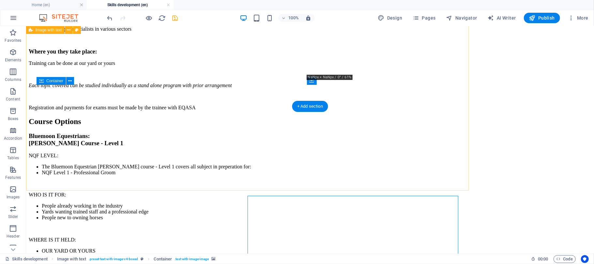
scroll to position [1088, 0]
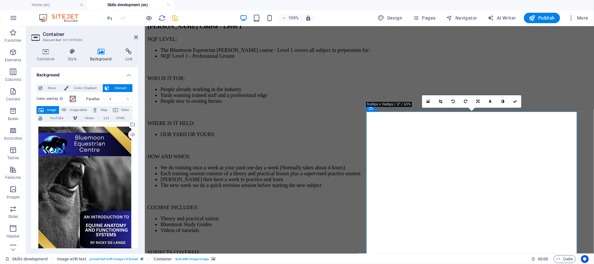
click at [76, 97] on button "Color overlay Places an overlay over the background to colorize it" at bounding box center [72, 98] width 7 height 7
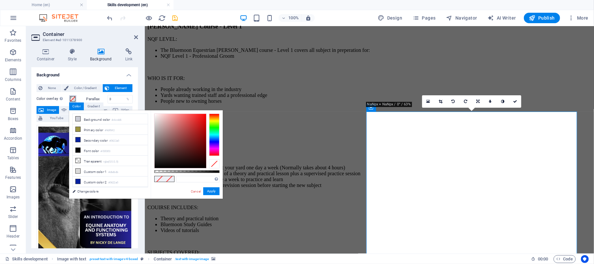
click at [72, 97] on span at bounding box center [72, 98] width 5 height 5
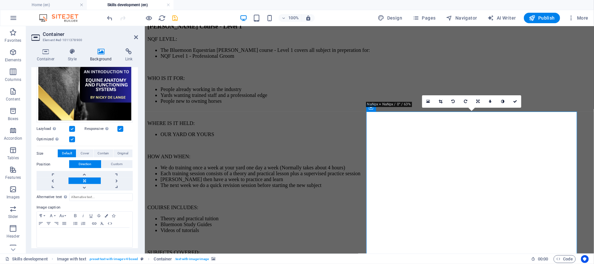
scroll to position [148, 0]
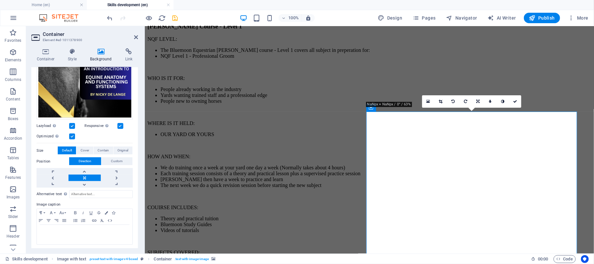
click at [70, 135] on label at bounding box center [72, 136] width 6 height 6
click at [0, 0] on input "Optimized Images are compressed to improve page speed." at bounding box center [0, 0] width 0 height 0
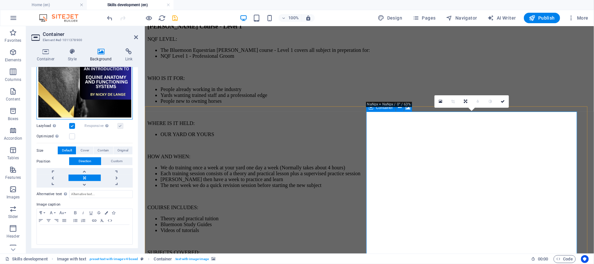
drag, startPoint x: 219, startPoint y: 116, endPoint x: 480, endPoint y: 123, distance: 261.6
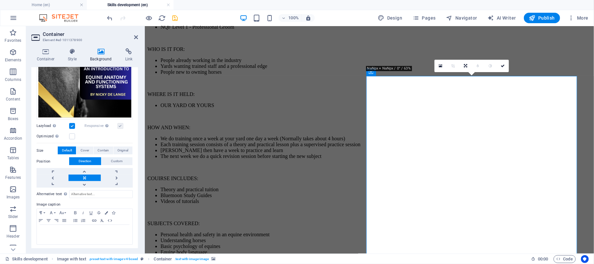
scroll to position [1207, 0]
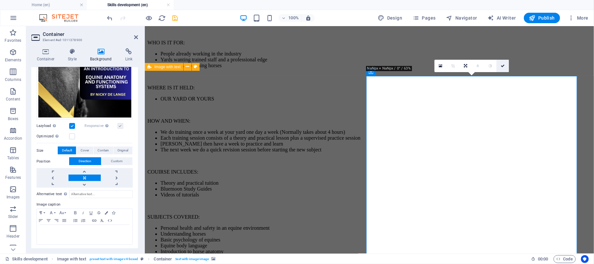
click at [405, 66] on icon at bounding box center [503, 66] width 4 height 4
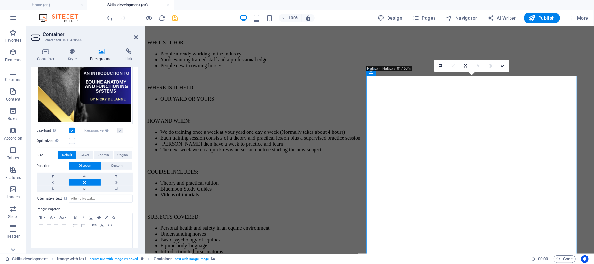
scroll to position [148, 0]
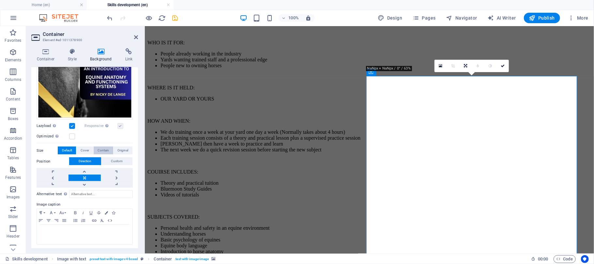
click at [100, 149] on span "Contain" at bounding box center [103, 150] width 11 height 8
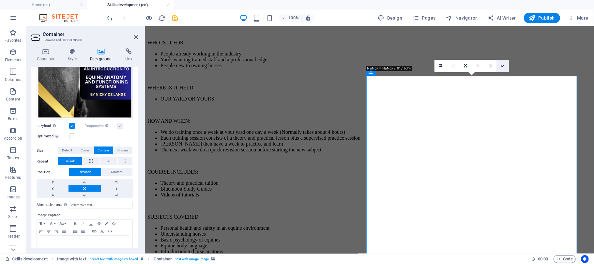
click at [405, 66] on link at bounding box center [502, 66] width 12 height 12
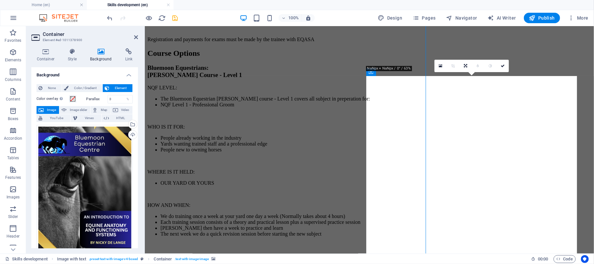
scroll to position [1207, 0]
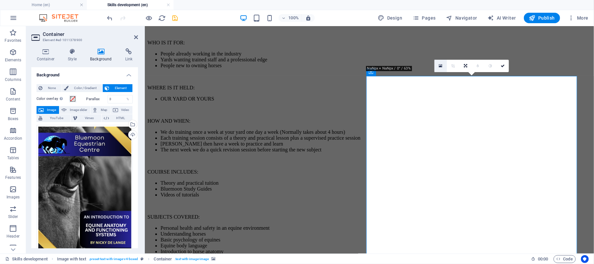
click at [405, 67] on icon at bounding box center [441, 66] width 4 height 5
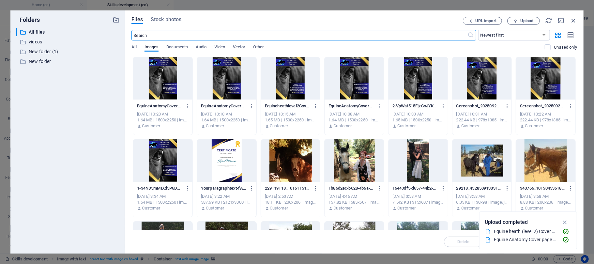
scroll to position [1247, 0]
click at [405, 16] on div "Files Stock photos URL import Upload ​ Newest first Oldest first Name (A-Z) Nam…" at bounding box center [354, 131] width 459 height 243
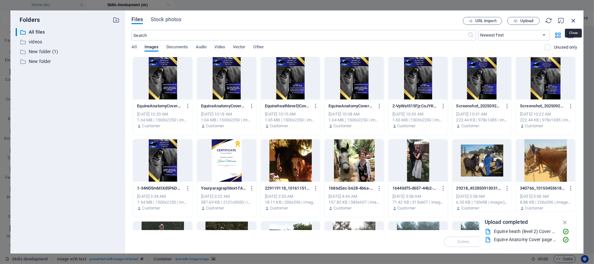
click at [405, 19] on icon "button" at bounding box center [573, 20] width 7 height 7
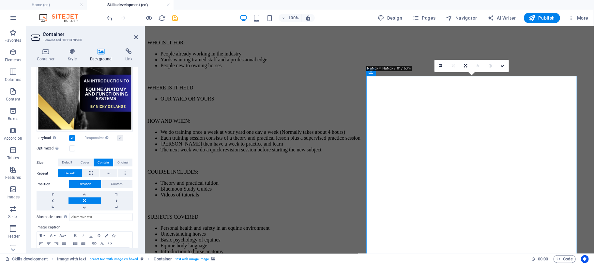
scroll to position [137, 0]
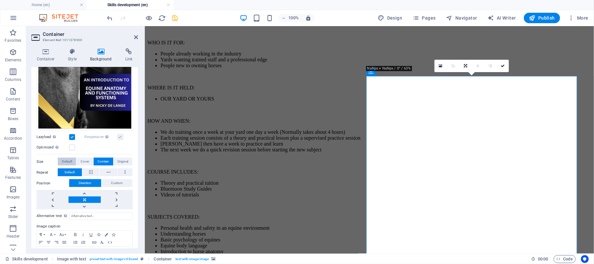
click at [66, 158] on span "Default" at bounding box center [67, 162] width 10 height 8
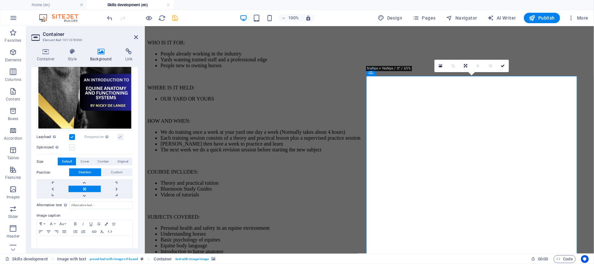
click at [72, 145] on label at bounding box center [72, 147] width 6 height 6
click at [0, 0] on input "Optimized Images are compressed to improve page speed." at bounding box center [0, 0] width 0 height 0
click at [405, 65] on link at bounding box center [478, 66] width 12 height 12
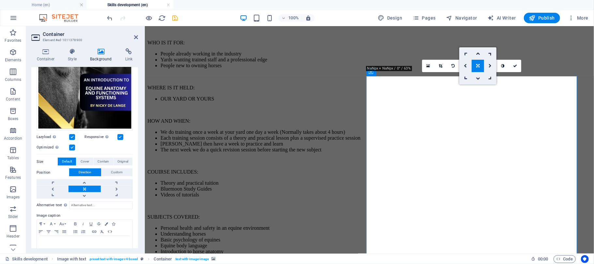
click at [405, 65] on icon at bounding box center [477, 66] width 3 height 4
click at [405, 66] on icon at bounding box center [441, 66] width 4 height 4
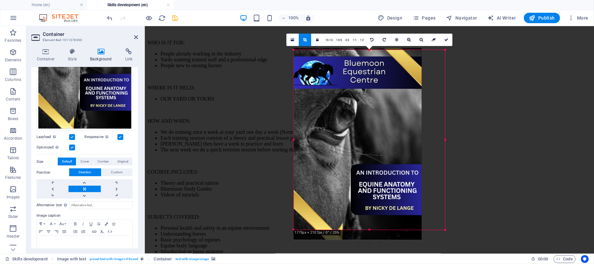
drag, startPoint x: 308, startPoint y: 50, endPoint x: 278, endPoint y: 52, distance: 30.4
click at [278, 52] on div "Drag here to replace the existing content. Press “Ctrl” if you want to create a…" at bounding box center [369, 139] width 449 height 227
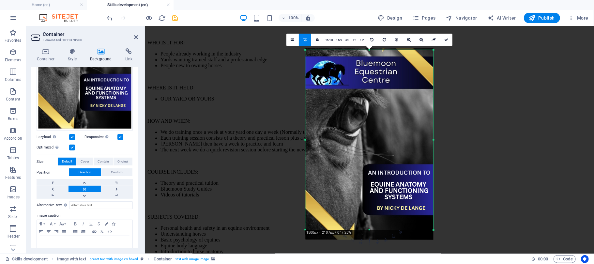
click at [405, 40] on icon at bounding box center [421, 40] width 4 height 4
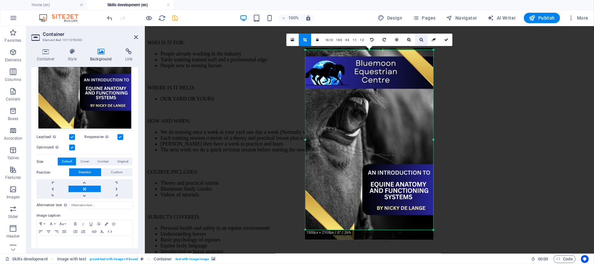
click at [405, 40] on icon at bounding box center [421, 40] width 4 height 4
click at [405, 39] on icon at bounding box center [421, 40] width 4 height 4
drag, startPoint x: 421, startPoint y: 39, endPoint x: 417, endPoint y: 39, distance: 4.6
click at [405, 39] on icon at bounding box center [421, 40] width 4 height 4
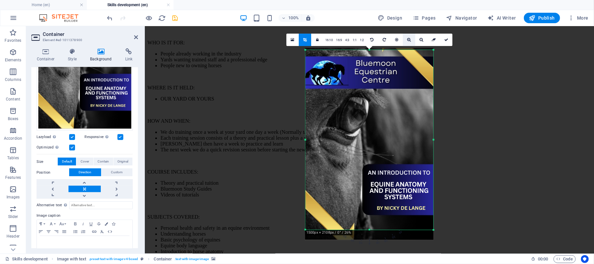
click at [405, 39] on link at bounding box center [409, 40] width 12 height 12
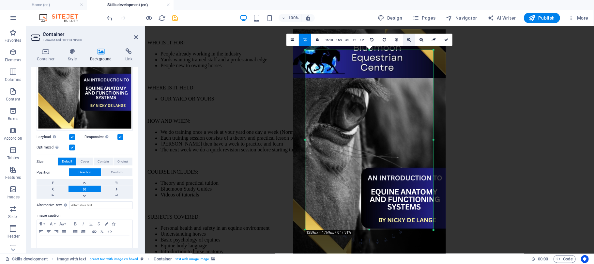
click at [405, 39] on link at bounding box center [409, 40] width 12 height 12
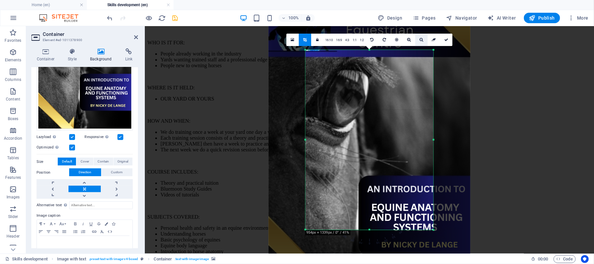
click at [405, 40] on icon at bounding box center [421, 40] width 4 height 4
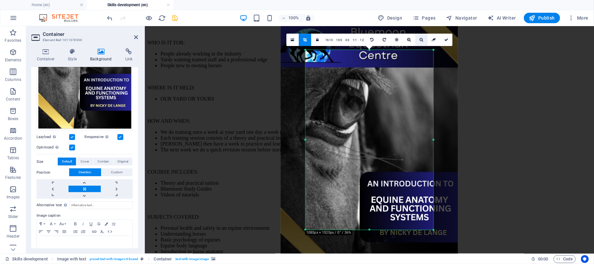
click at [405, 40] on icon at bounding box center [421, 40] width 4 height 4
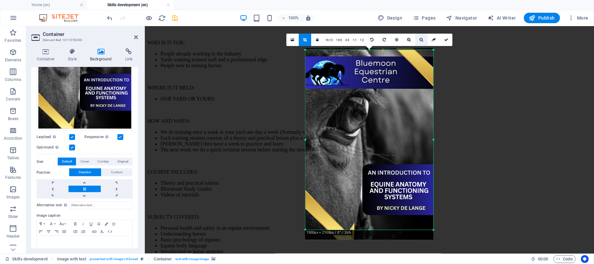
click at [405, 40] on icon at bounding box center [421, 40] width 4 height 4
click at [289, 39] on link at bounding box center [292, 40] width 12 height 12
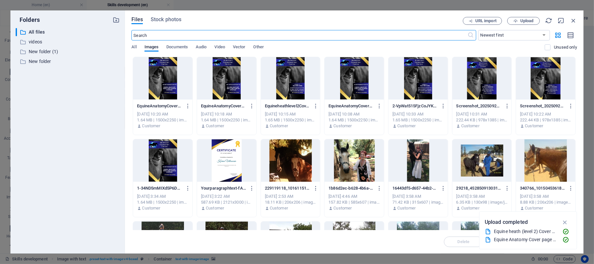
scroll to position [1247, 0]
click at [167, 80] on div at bounding box center [162, 78] width 59 height 42
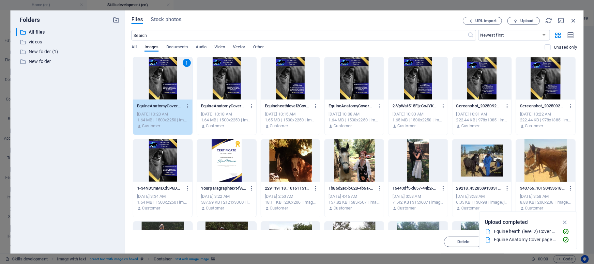
click at [167, 80] on div "1" at bounding box center [162, 78] width 59 height 42
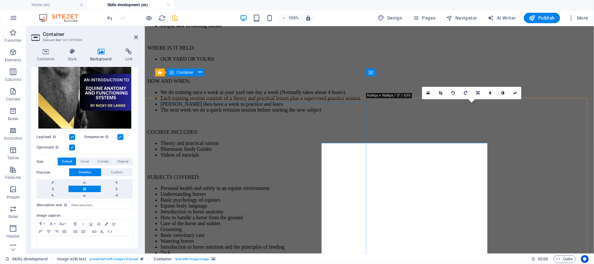
scroll to position [1207, 0]
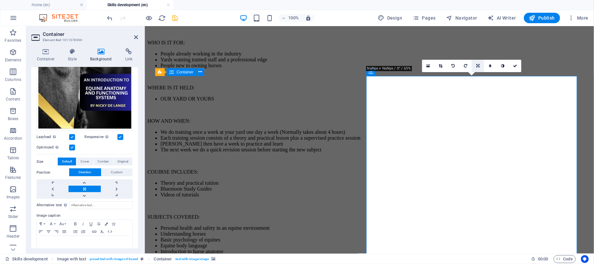
click at [405, 69] on link at bounding box center [478, 66] width 12 height 12
click at [405, 63] on link at bounding box center [440, 66] width 12 height 12
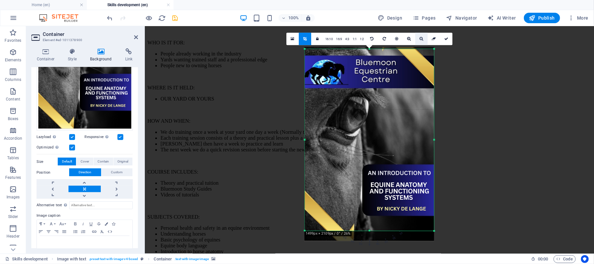
click at [405, 39] on icon at bounding box center [421, 39] width 4 height 4
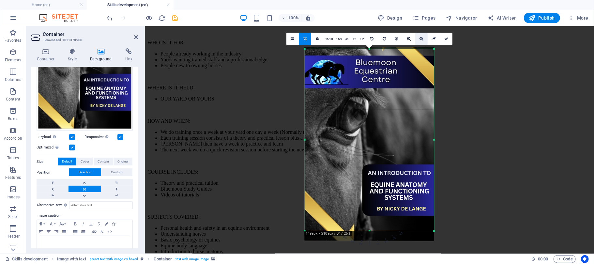
click at [405, 39] on icon at bounding box center [421, 39] width 4 height 4
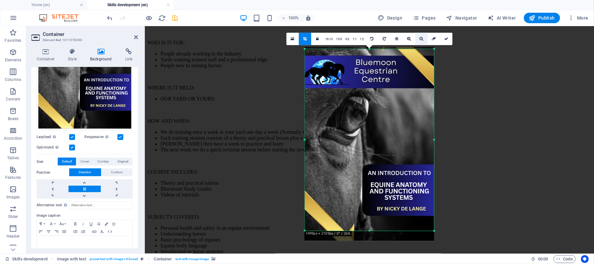
click at [405, 39] on icon at bounding box center [421, 39] width 4 height 4
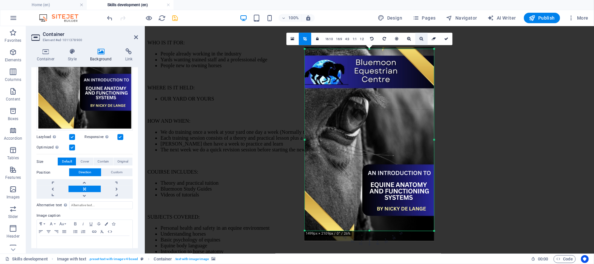
click at [405, 39] on icon at bounding box center [421, 39] width 4 height 4
drag, startPoint x: 371, startPoint y: 230, endPoint x: 372, endPoint y: 250, distance: 19.6
click at [372, 180] on div "Drag here to replace the existing content. Press “Ctrl” if you want to create a…" at bounding box center [369, 139] width 449 height 227
click at [405, 37] on icon at bounding box center [421, 39] width 4 height 4
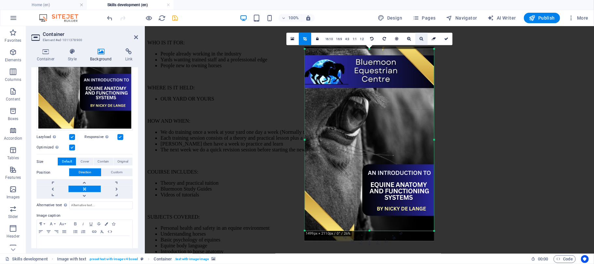
click at [405, 37] on icon at bounding box center [421, 39] width 4 height 4
drag, startPoint x: 420, startPoint y: 37, endPoint x: 395, endPoint y: 39, distance: 25.2
click at [395, 39] on div "16:10 16:9 4:3 1:1 1:2 0" at bounding box center [369, 39] width 166 height 12
click at [395, 39] on icon at bounding box center [396, 39] width 3 height 4
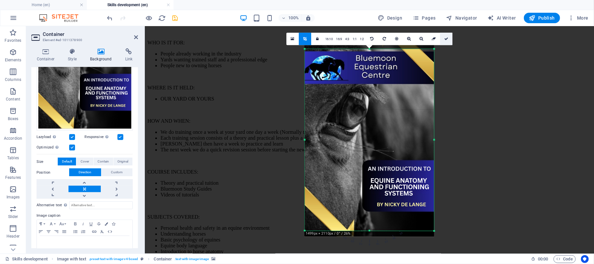
click at [405, 38] on icon at bounding box center [446, 39] width 4 height 4
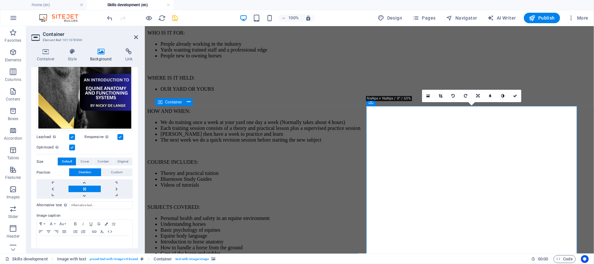
scroll to position [1349, 0]
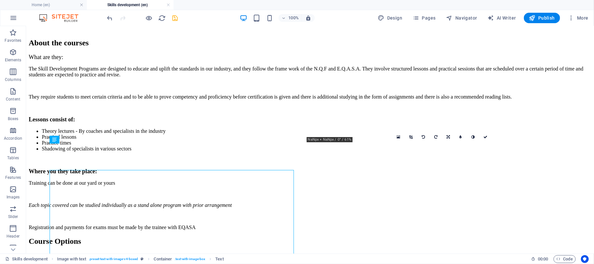
scroll to position [1049, 0]
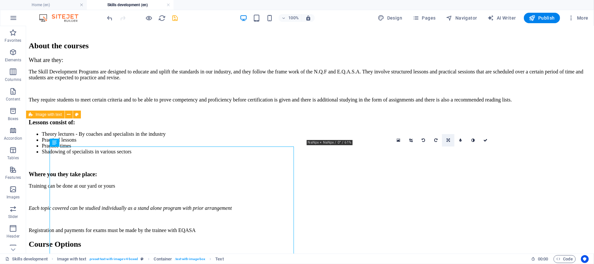
click at [405, 141] on icon at bounding box center [447, 140] width 3 height 4
click at [405, 149] on link at bounding box center [448, 152] width 12 height 12
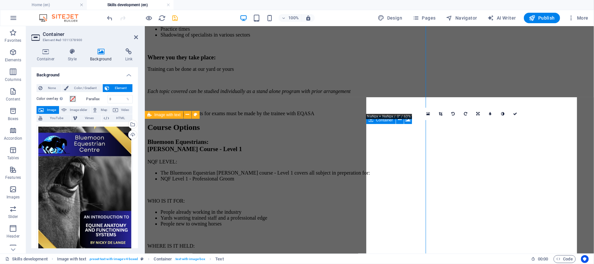
scroll to position [1160, 0]
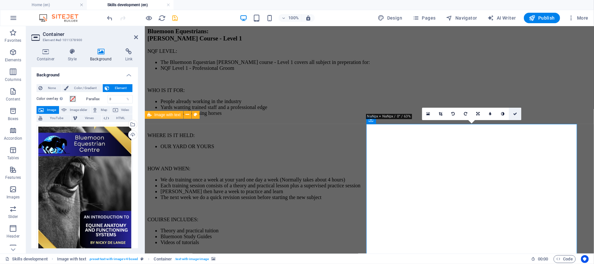
click at [405, 111] on link at bounding box center [515, 114] width 12 height 12
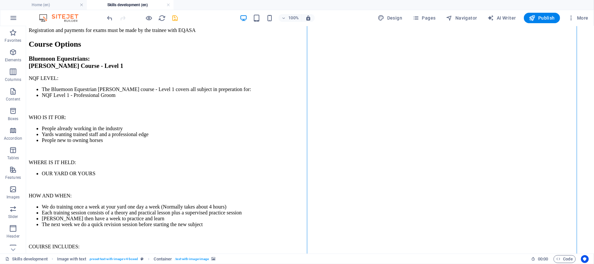
scroll to position [1252, 0]
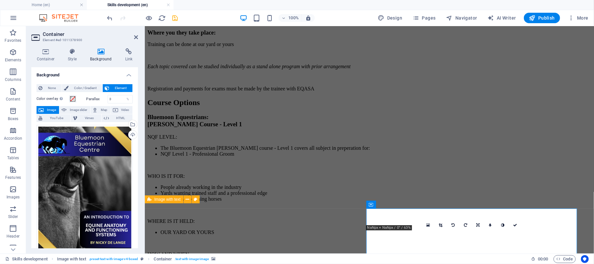
scroll to position [1103, 0]
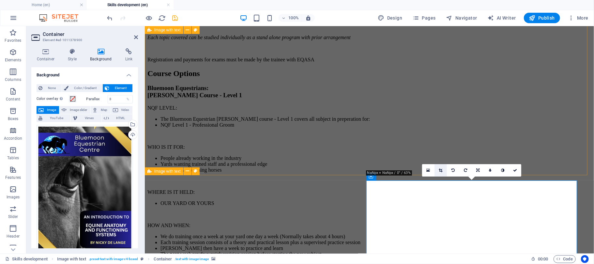
click at [405, 170] on icon at bounding box center [441, 170] width 4 height 4
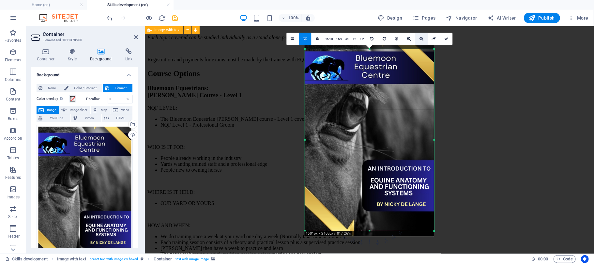
click at [405, 37] on icon at bounding box center [421, 39] width 4 height 4
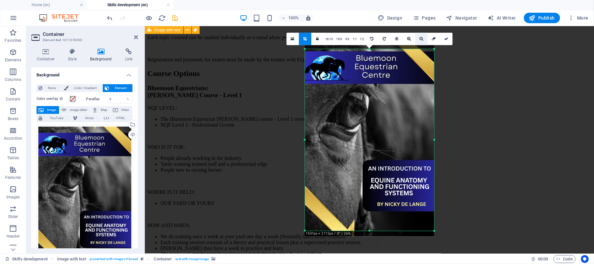
click at [405, 37] on icon at bounding box center [421, 39] width 4 height 4
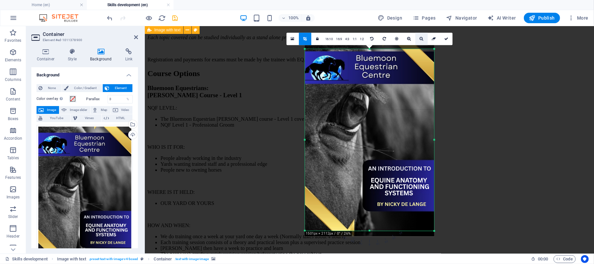
click at [405, 37] on icon at bounding box center [421, 39] width 4 height 4
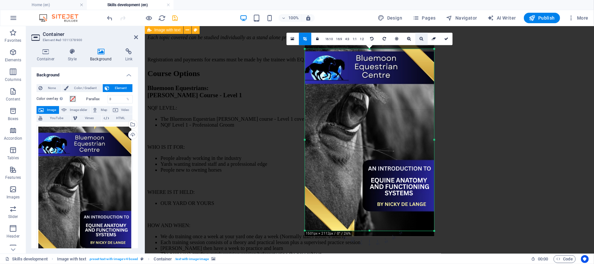
click at [405, 37] on icon at bounding box center [421, 39] width 4 height 4
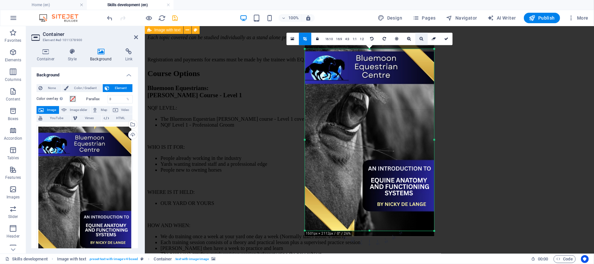
click at [405, 37] on icon at bounding box center [421, 39] width 4 height 4
click at [329, 38] on link "16:10" at bounding box center [328, 39] width 11 height 12
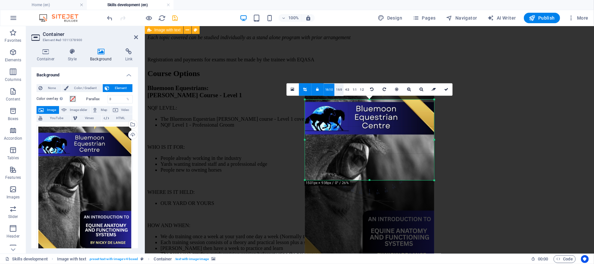
click at [339, 85] on link "16:9" at bounding box center [339, 89] width 9 height 12
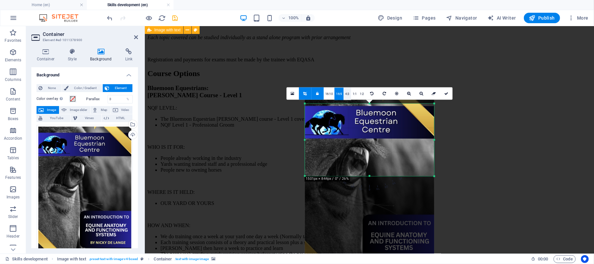
click at [346, 92] on link "4:3" at bounding box center [348, 93] width 8 height 12
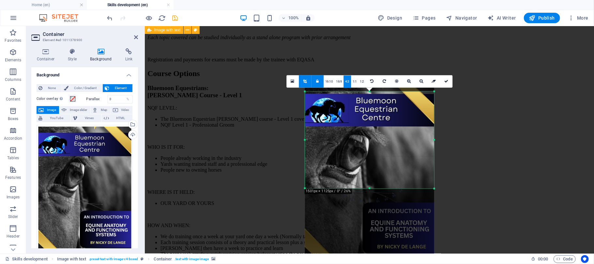
click at [355, 83] on link "1:1" at bounding box center [355, 81] width 8 height 12
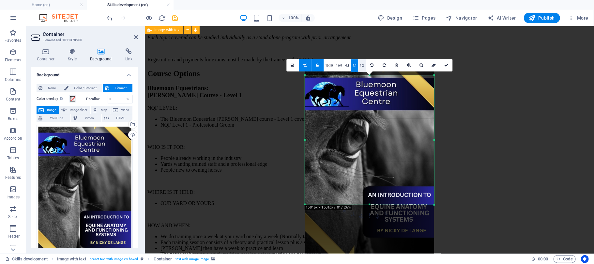
click at [363, 67] on link "1:2" at bounding box center [362, 65] width 8 height 12
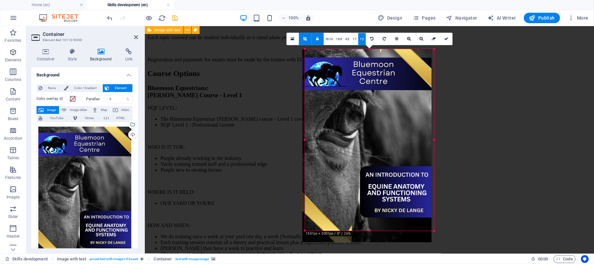
drag, startPoint x: 361, startPoint y: 131, endPoint x: 359, endPoint y: 68, distance: 63.3
click at [359, 68] on div at bounding box center [366, 146] width 129 height 194
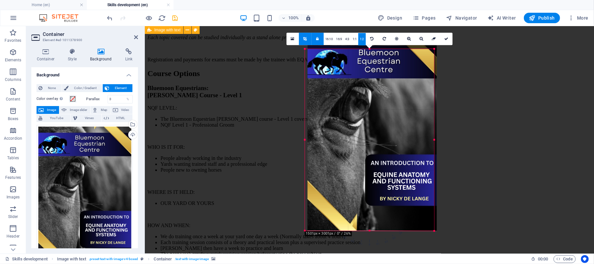
drag, startPoint x: 371, startPoint y: 134, endPoint x: 373, endPoint y: 59, distance: 75.7
click at [373, 59] on div at bounding box center [372, 134] width 129 height 194
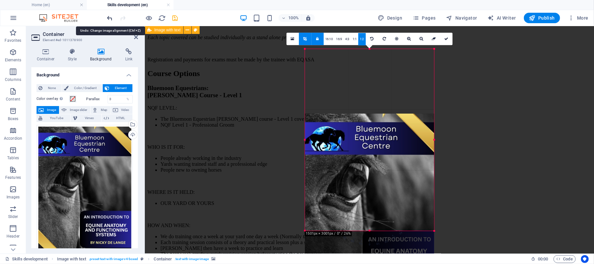
click at [113, 18] on icon "undo" at bounding box center [110, 18] width 8 height 8
click at [108, 18] on icon "undo" at bounding box center [110, 18] width 8 height 8
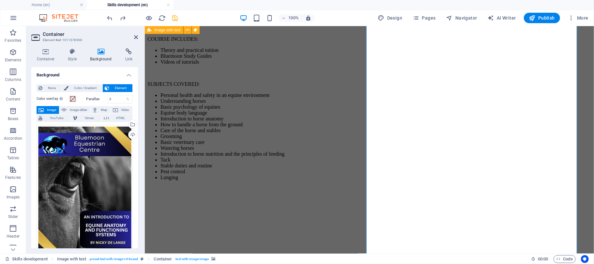
scroll to position [1349, 0]
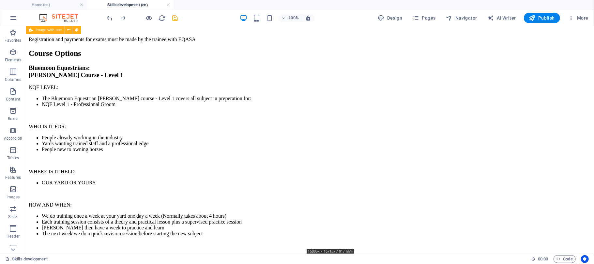
scroll to position [1252, 0]
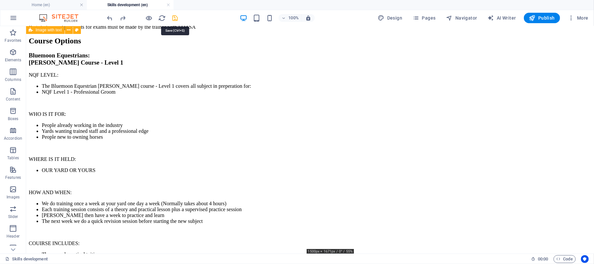
click at [173, 18] on icon "save" at bounding box center [176, 18] width 8 height 8
click at [147, 17] on icon "button" at bounding box center [149, 18] width 8 height 8
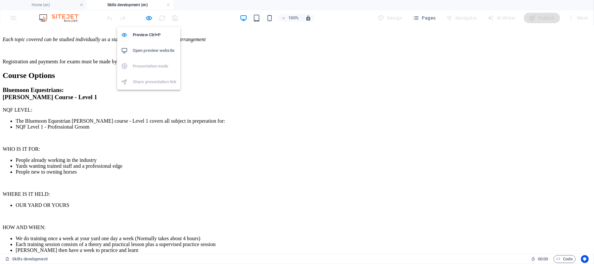
click at [147, 52] on h6 "Open preview website" at bounding box center [155, 51] width 44 height 8
click at [148, 18] on icon "button" at bounding box center [149, 18] width 8 height 8
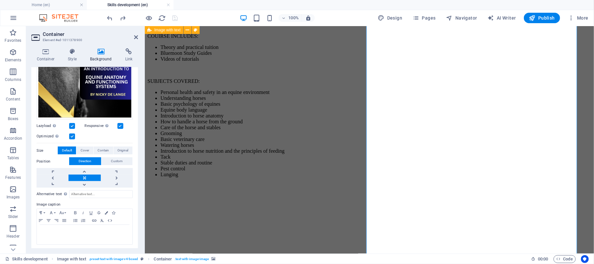
scroll to position [0, 0]
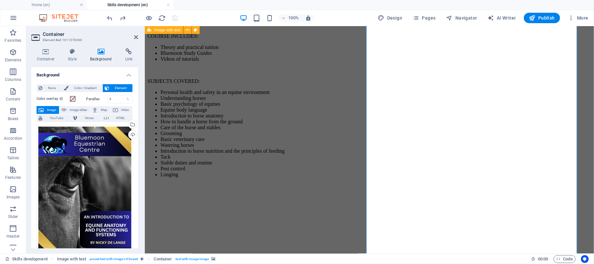
click at [136, 41] on header "Container Element #ed-1011378900" at bounding box center [84, 34] width 107 height 17
click at [135, 37] on icon at bounding box center [136, 37] width 4 height 5
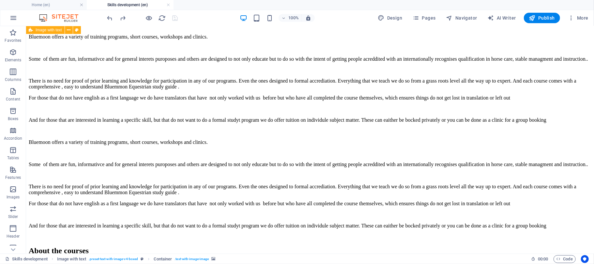
scroll to position [838, 0]
